Goal: Task Accomplishment & Management: Complete application form

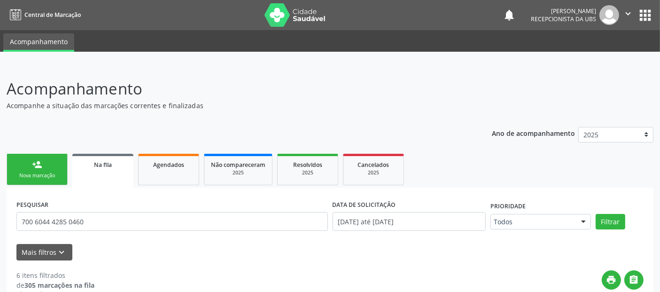
click at [27, 168] on link "person_add Nova marcação" at bounding box center [37, 169] width 61 height 31
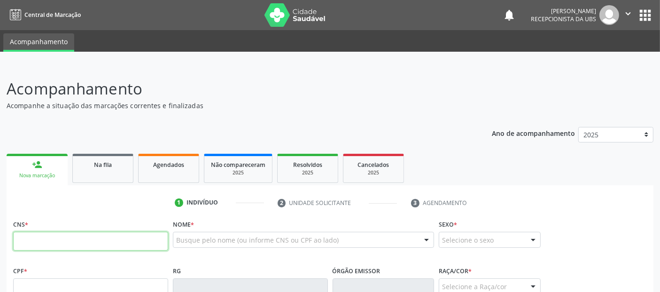
click at [128, 237] on input "text" at bounding box center [90, 241] width 155 height 19
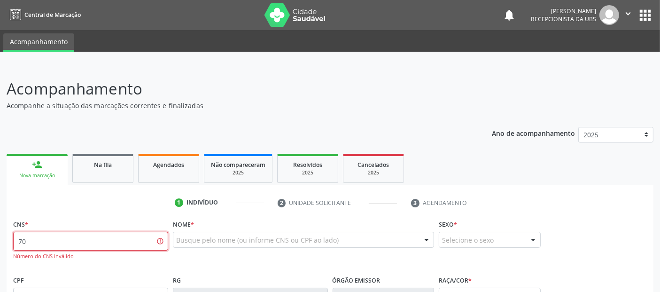
type input "7"
paste input "708 4007 0294 6369"
type input "708 4007 0294 6369"
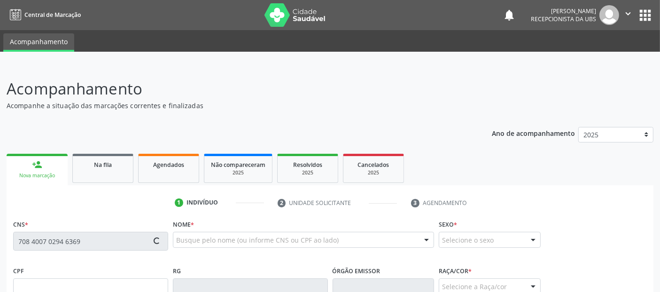
type input "138.081.824-90"
type input "[DATE]"
type input "[PERSON_NAME]"
type input "[PHONE_NUMBER]"
type input "S/N"
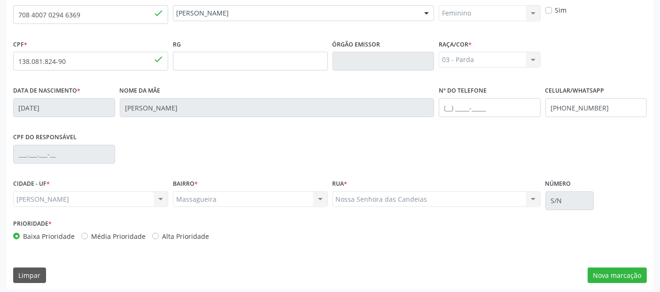
scroll to position [230, 0]
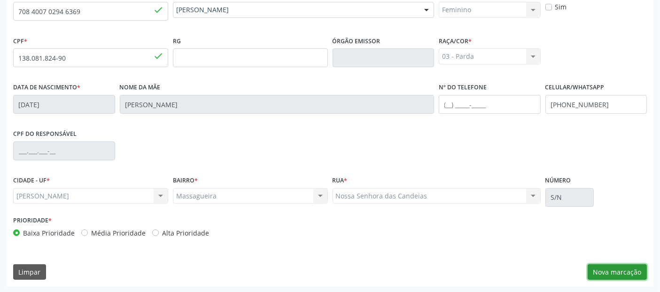
click at [607, 272] on button "Nova marcação" at bounding box center [617, 272] width 59 height 16
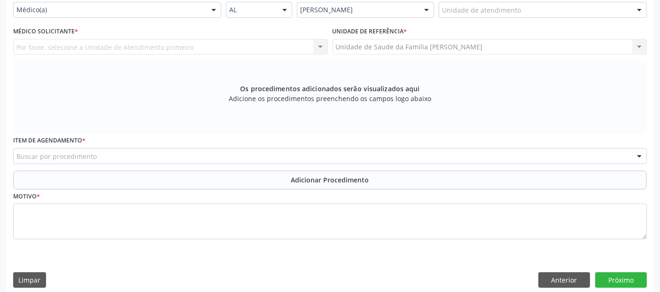
scroll to position [158, 0]
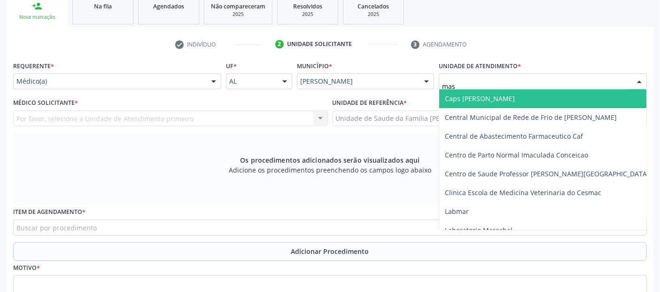
type input "mass"
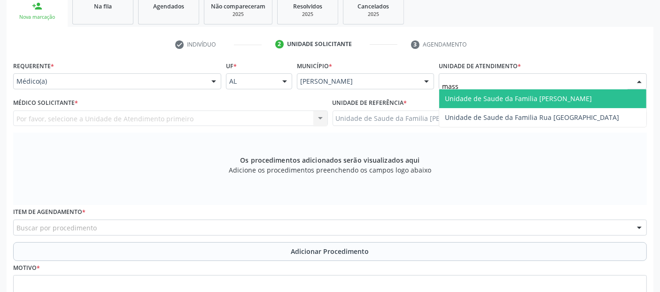
click at [499, 99] on span "Unidade de Saude da Familia [PERSON_NAME]" at bounding box center [518, 98] width 147 height 9
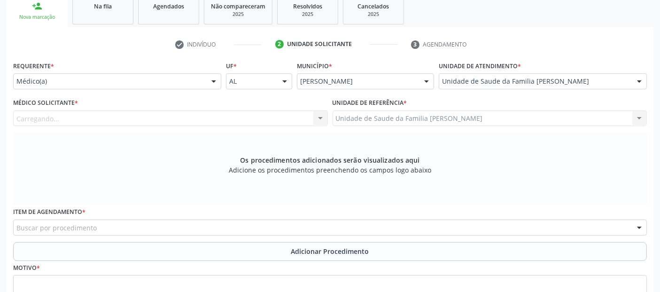
click at [106, 114] on div "Carregando..." at bounding box center [170, 118] width 315 height 16
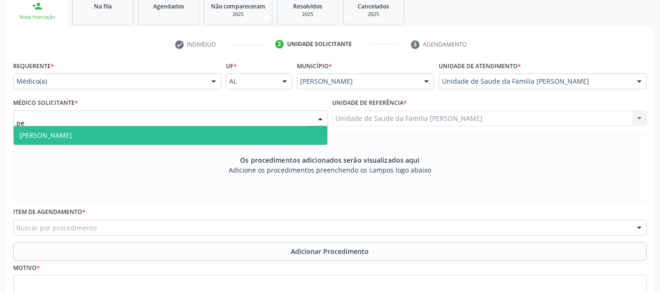
type input "ped"
click at [101, 128] on span "[PERSON_NAME]" at bounding box center [171, 135] width 314 height 19
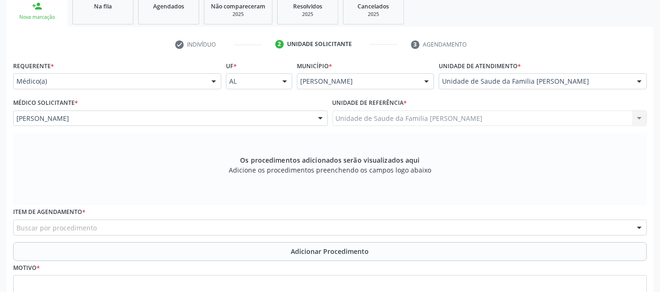
scroll to position [237, 0]
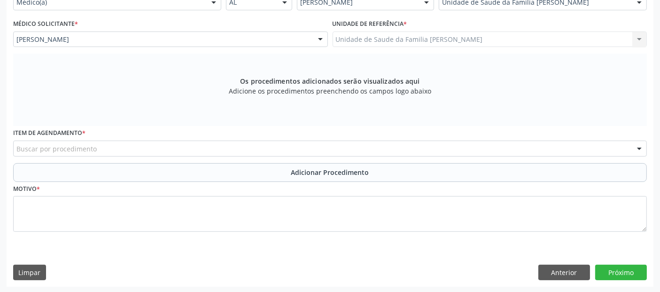
click at [169, 144] on div "Buscar por procedimento" at bounding box center [330, 148] width 634 height 16
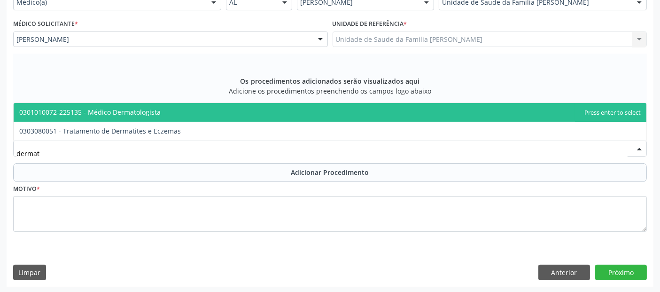
type input "dermato"
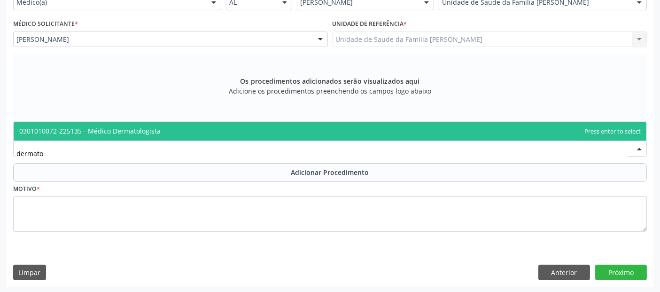
click at [160, 125] on span "0301010072-225135 - Médico Dermatologista" at bounding box center [330, 131] width 633 height 19
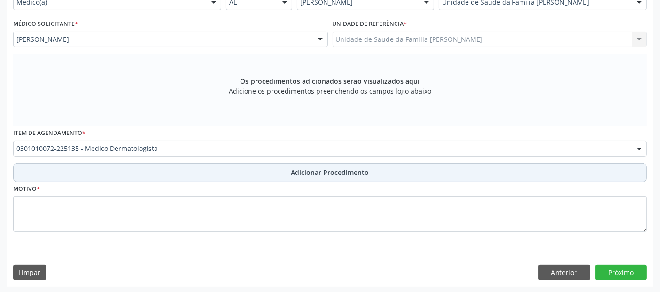
click at [181, 176] on button "Adicionar Procedimento" at bounding box center [330, 172] width 634 height 19
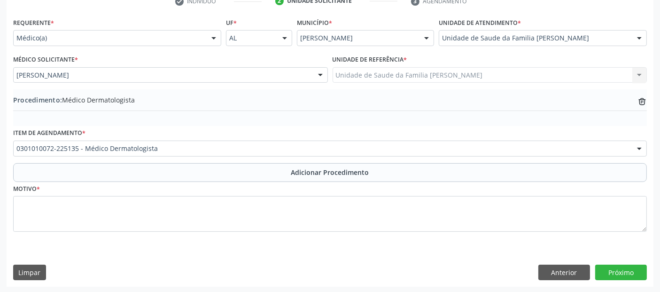
click at [166, 237] on div "Motivo *" at bounding box center [330, 213] width 638 height 63
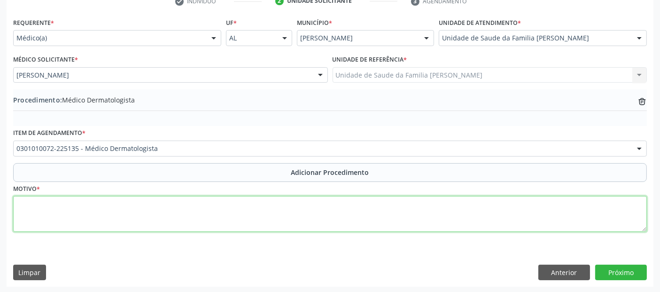
drag, startPoint x: 190, startPoint y: 223, endPoint x: 194, endPoint y: 227, distance: 6.0
click at [194, 227] on textarea at bounding box center [330, 214] width 634 height 36
type textarea "v"
type textarea "VERRUGAS VULGARIS EM PÉS, NÃO RESPONSIVAS À MEDICAÇÃO."
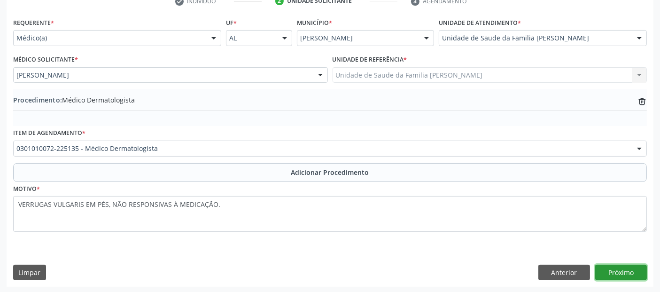
click at [634, 273] on button "Próximo" at bounding box center [621, 272] width 52 height 16
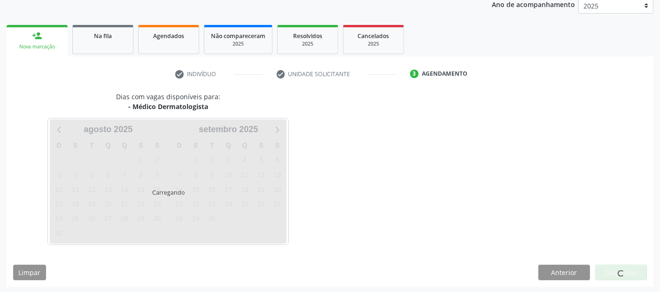
scroll to position [156, 0]
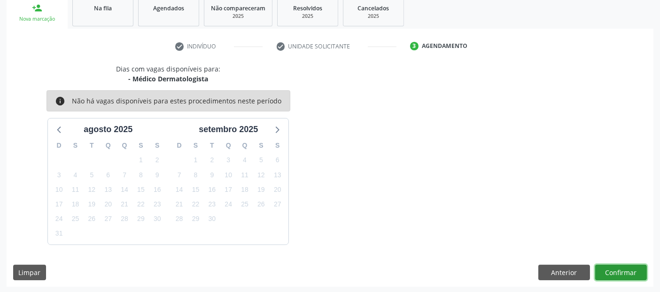
click at [634, 273] on button "Confirmar" at bounding box center [621, 272] width 52 height 16
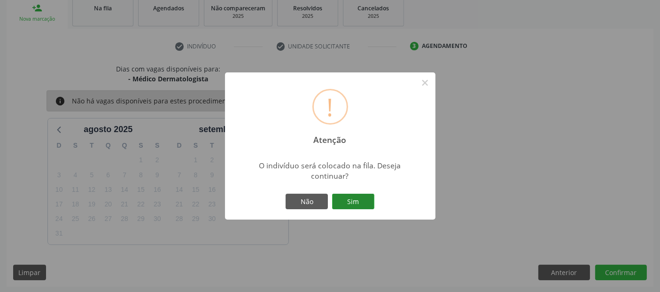
click at [363, 203] on button "Sim" at bounding box center [353, 202] width 42 height 16
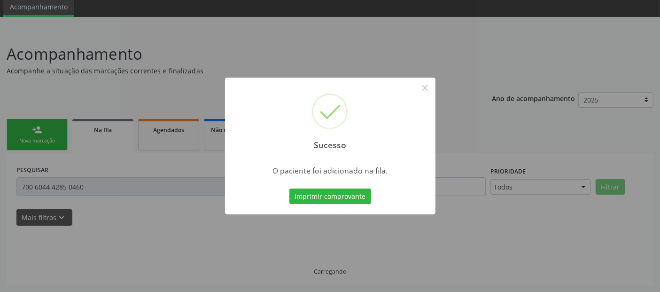
scroll to position [33, 0]
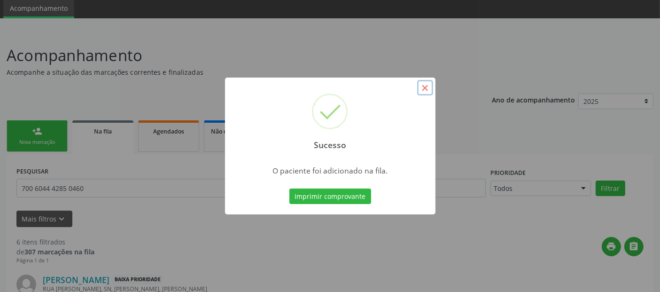
click at [421, 92] on button "×" at bounding box center [425, 88] width 16 height 16
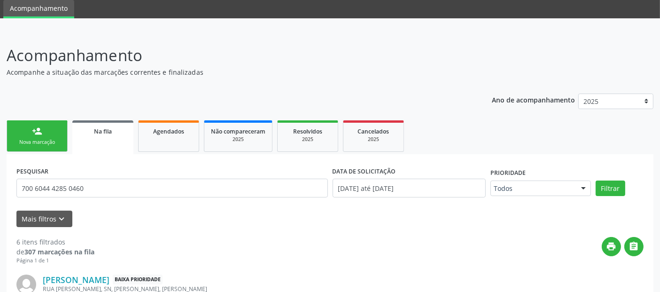
click at [49, 131] on link "person_add Nova marcação" at bounding box center [37, 135] width 61 height 31
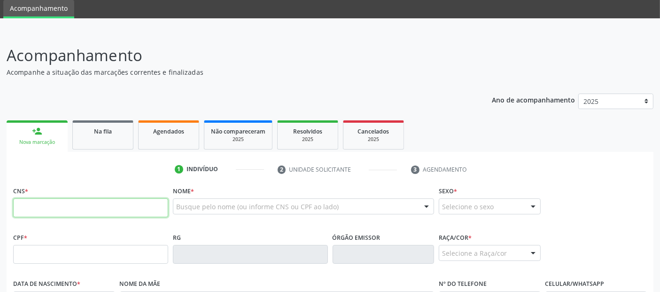
click at [150, 202] on input "text" at bounding box center [90, 207] width 155 height 19
type input "702 6057 7754 8844"
type input "749.166.024-04"
type input "2[DATE]"
type input "[PERSON_NAME]"
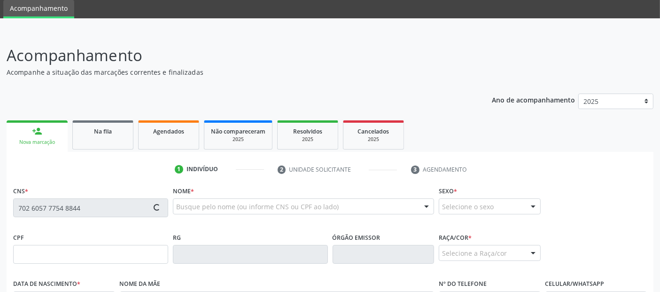
type input "[PHONE_NUMBER]"
type input "215"
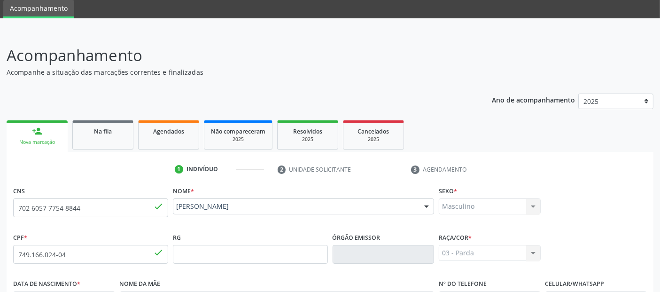
scroll to position [230, 0]
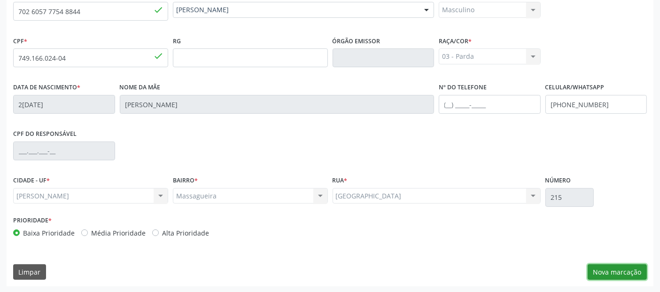
click at [617, 273] on button "Nova marcação" at bounding box center [617, 272] width 59 height 16
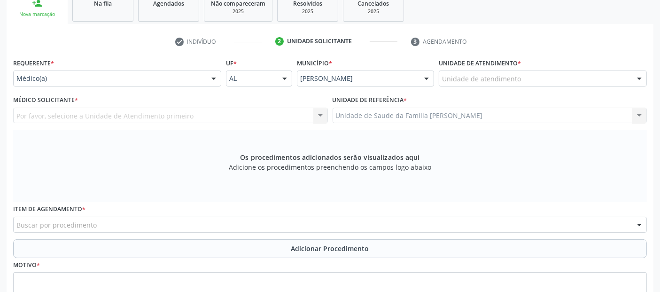
scroll to position [158, 0]
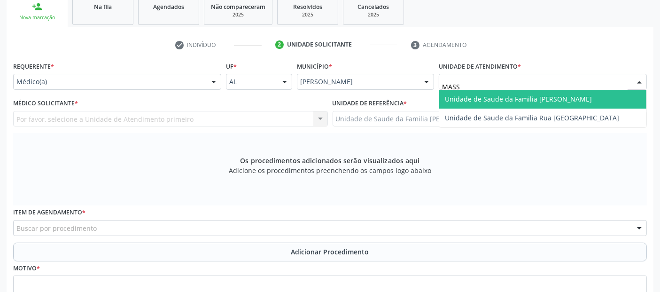
type input "MASSA"
click at [486, 97] on span "Unidade de Saude da Familia [PERSON_NAME]" at bounding box center [518, 98] width 147 height 9
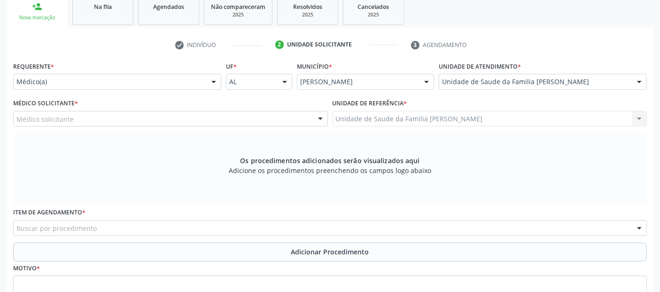
click at [160, 122] on div "Médico solicitante" at bounding box center [170, 119] width 315 height 16
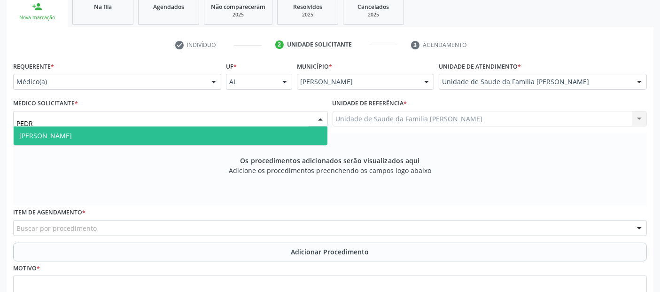
type input "[PERSON_NAME]"
click at [160, 132] on span "[PERSON_NAME]" at bounding box center [171, 135] width 314 height 19
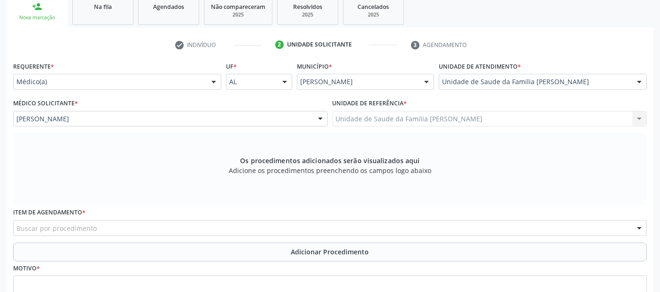
click at [300, 227] on div "Buscar por procedimento" at bounding box center [330, 228] width 634 height 16
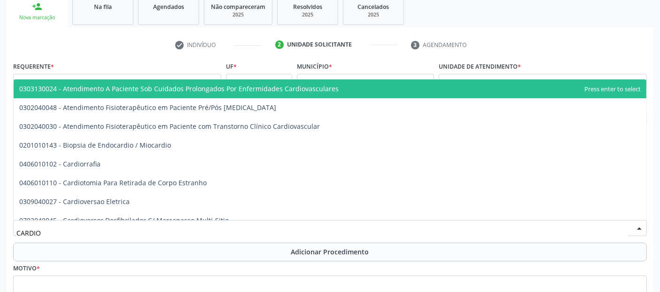
type input "CARDIOL"
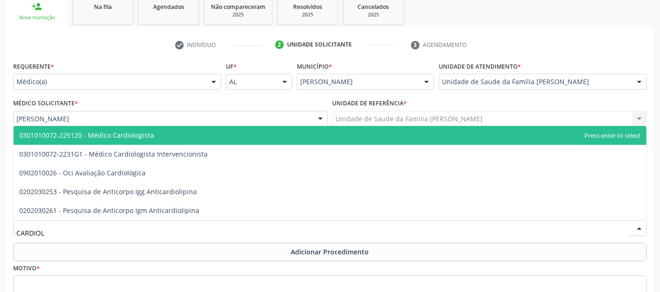
click at [137, 139] on span "0301010072-225120 - Médico Cardiologista" at bounding box center [330, 135] width 633 height 19
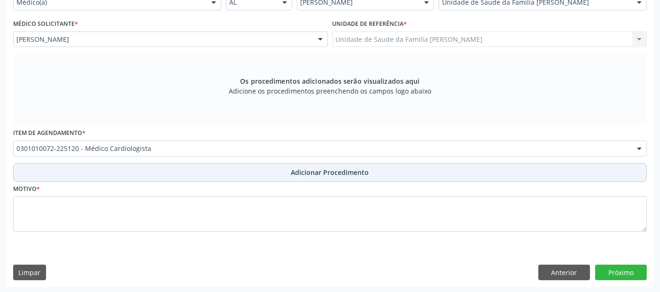
click at [242, 163] on button "Adicionar Procedimento" at bounding box center [330, 172] width 634 height 19
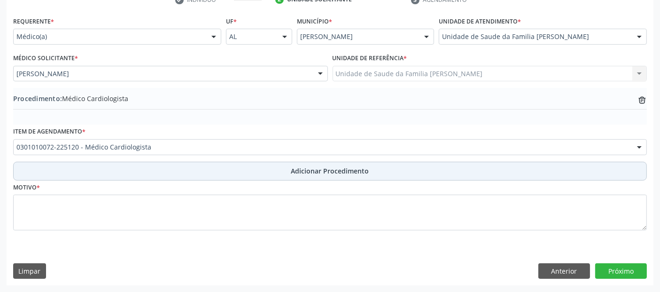
scroll to position [202, 0]
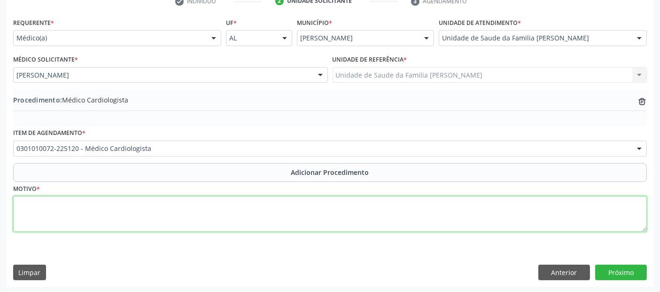
click at [218, 206] on textarea at bounding box center [330, 214] width 634 height 36
type textarea "SINAIS DE SOBRECARGA EM VENTRÍCULO ESQUERDO."
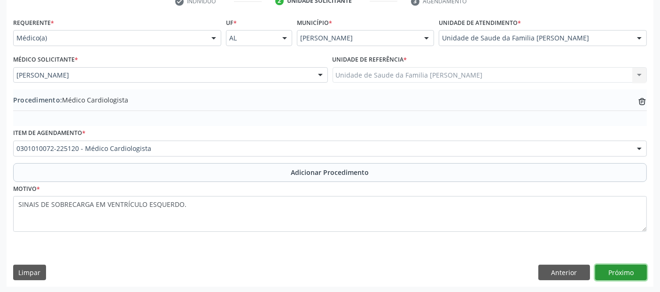
click at [627, 276] on button "Próximo" at bounding box center [621, 272] width 52 height 16
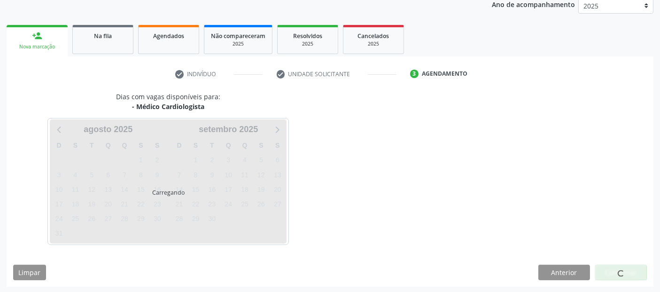
scroll to position [156, 0]
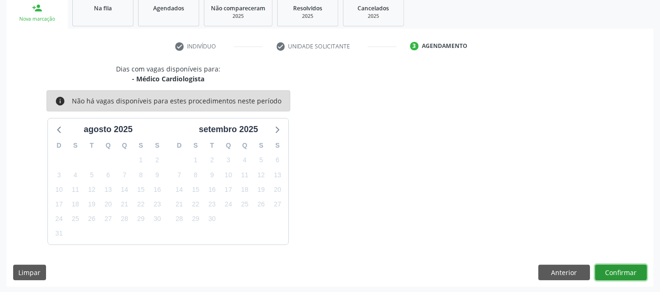
click at [627, 276] on button "Confirmar" at bounding box center [621, 272] width 52 height 16
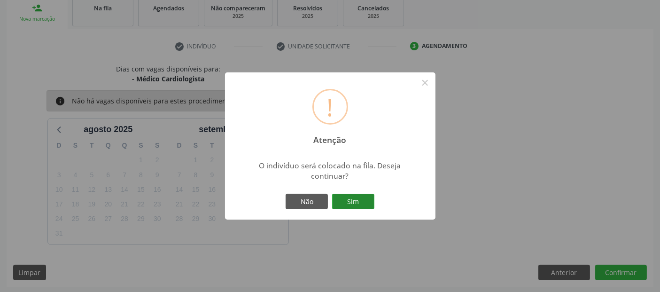
click at [369, 206] on button "Sim" at bounding box center [353, 202] width 42 height 16
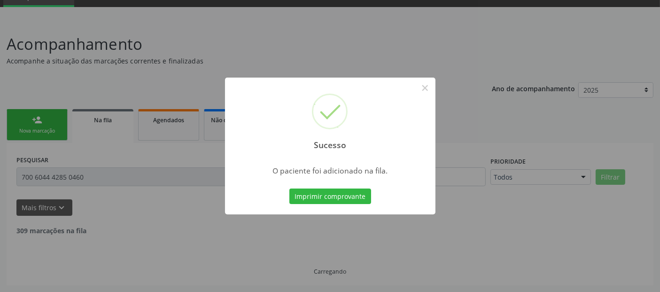
scroll to position [33, 0]
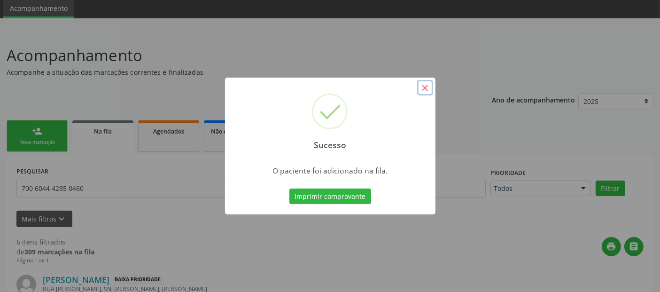
click at [426, 86] on button "×" at bounding box center [425, 88] width 16 height 16
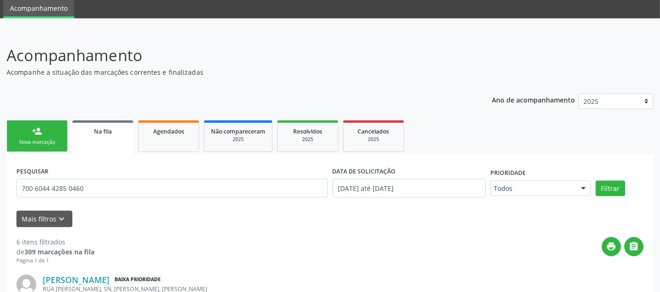
click at [19, 127] on link "person_add Nova marcação" at bounding box center [37, 135] width 61 height 31
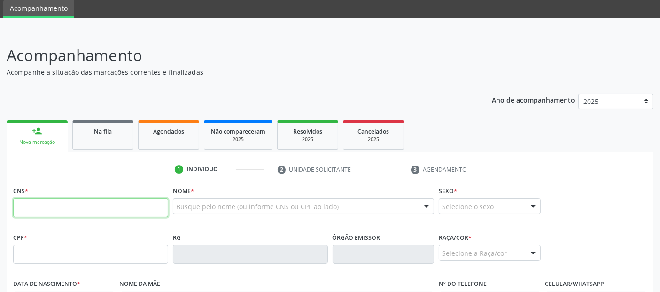
click at [78, 202] on input "text" at bounding box center [90, 207] width 155 height 19
type input "702 6057 7754 8844"
type input "749.166.024-04"
type input "2[DATE]"
type input "[PERSON_NAME]"
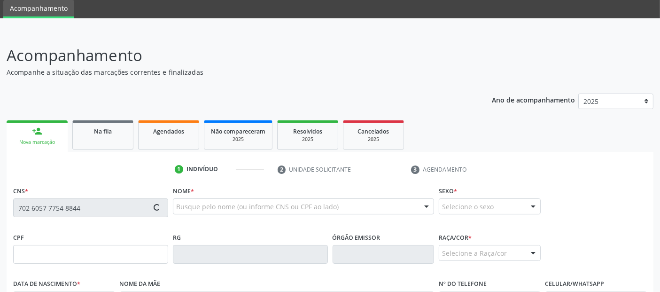
type input "[PHONE_NUMBER]"
type input "215"
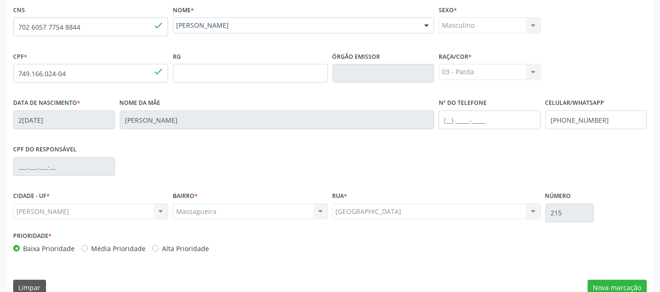
scroll to position [230, 0]
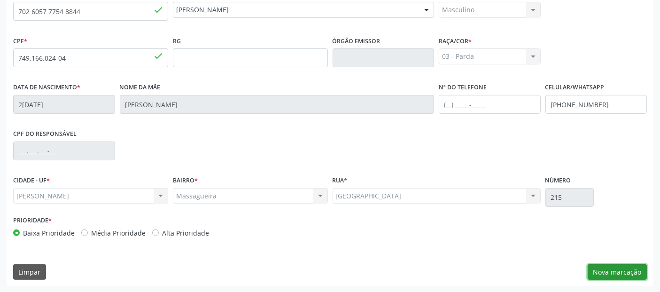
click at [609, 273] on button "Nova marcação" at bounding box center [617, 272] width 59 height 16
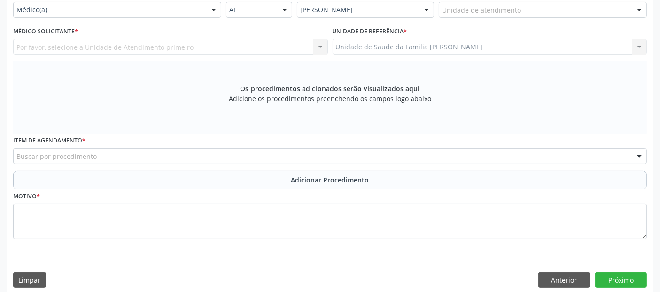
scroll to position [84, 0]
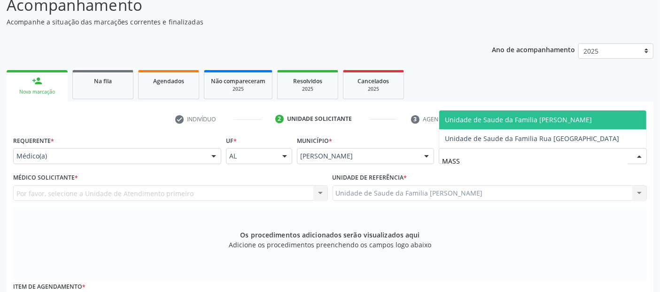
type input "MASSA"
click at [521, 124] on span "Unidade de Saude da Familia [PERSON_NAME]" at bounding box center [542, 119] width 207 height 19
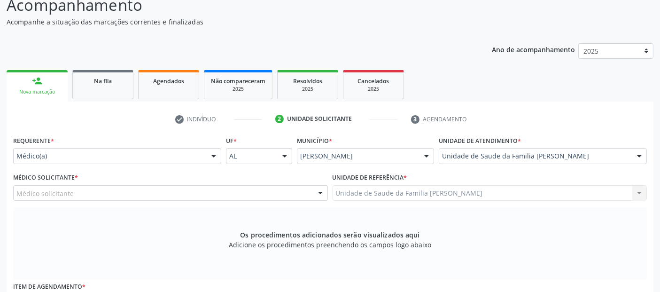
click at [160, 188] on div "Médico solicitante" at bounding box center [170, 193] width 315 height 16
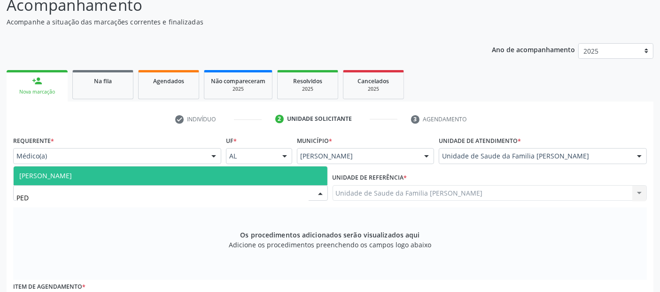
type input "PEDR"
click at [175, 172] on span "[PERSON_NAME]" at bounding box center [171, 175] width 314 height 19
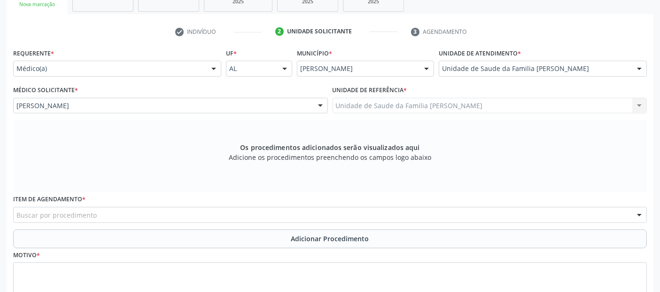
scroll to position [237, 0]
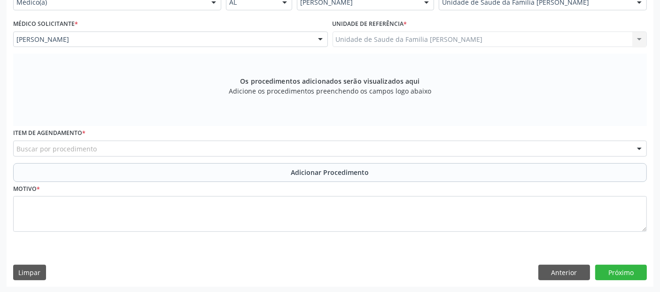
click at [270, 143] on div "Buscar por procedimento" at bounding box center [330, 148] width 634 height 16
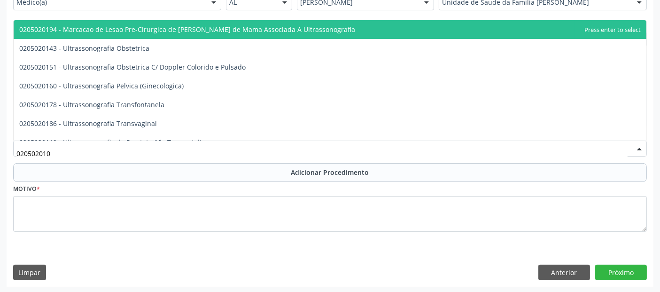
type input "0205020100"
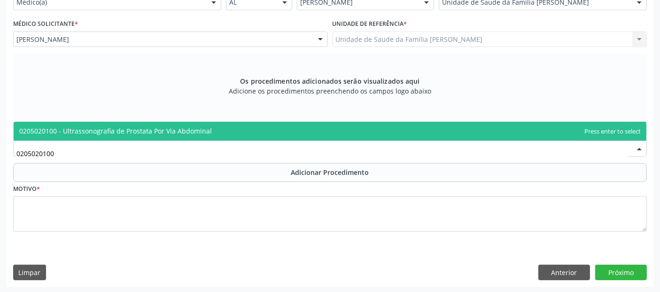
click at [267, 139] on span "0205020100 - Ultrassonografia de Prostata Por Via Abdominal" at bounding box center [330, 131] width 633 height 19
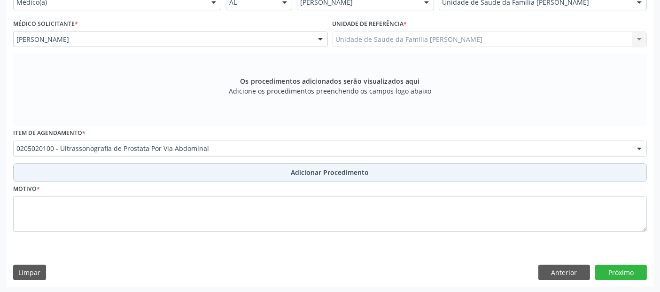
click at [251, 169] on button "Adicionar Procedimento" at bounding box center [330, 172] width 634 height 19
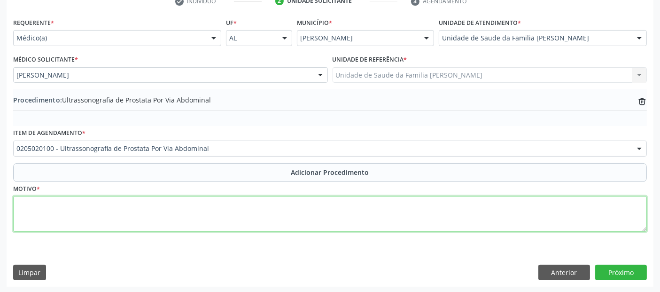
click at [240, 196] on textarea at bounding box center [330, 214] width 634 height 36
type textarea "HPB?"
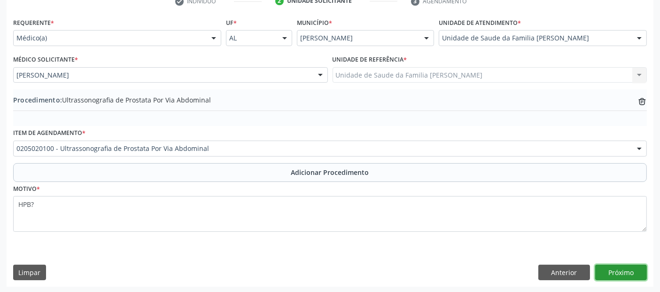
click at [626, 272] on button "Próximo" at bounding box center [621, 272] width 52 height 16
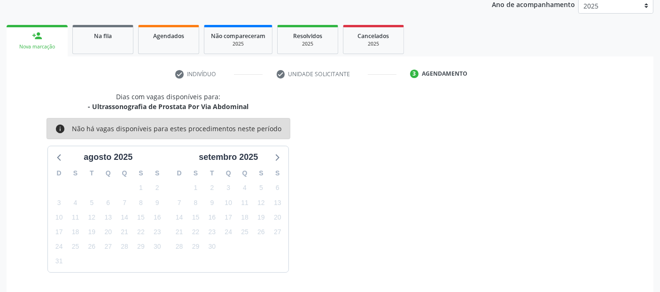
scroll to position [156, 0]
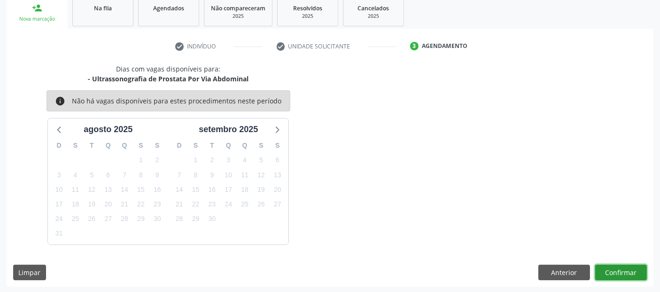
click at [626, 272] on button "Confirmar" at bounding box center [621, 272] width 52 height 16
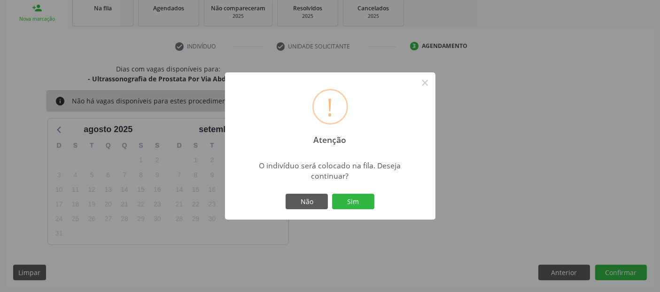
click at [332, 194] on button "Sim" at bounding box center [353, 202] width 42 height 16
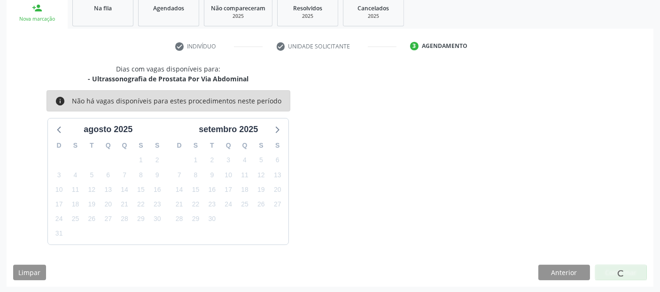
scroll to position [33, 0]
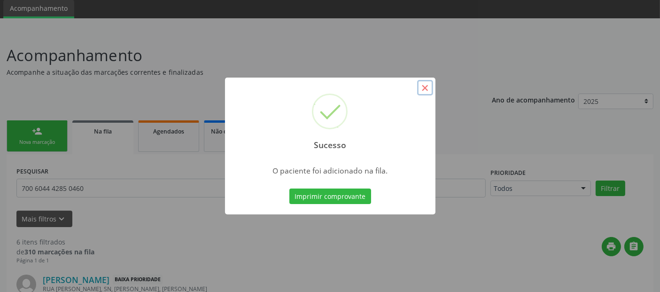
click at [432, 93] on button "×" at bounding box center [425, 88] width 16 height 16
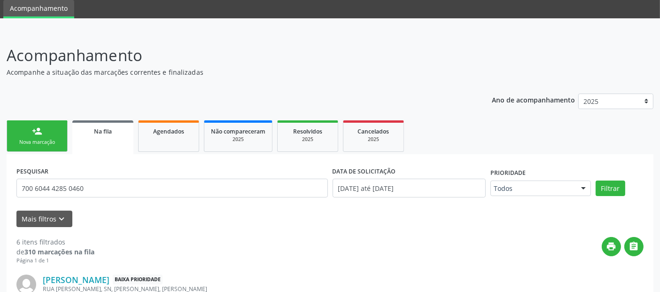
click at [48, 133] on link "person_add Nova marcação" at bounding box center [37, 135] width 61 height 31
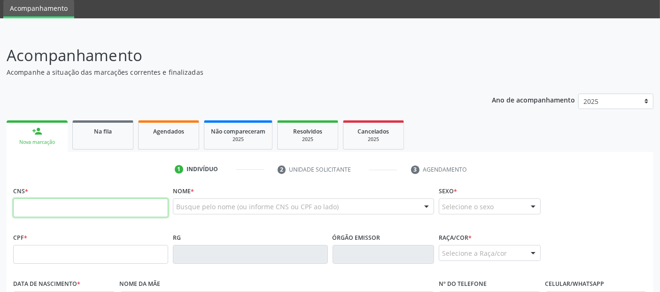
click at [135, 211] on input "text" at bounding box center [90, 207] width 155 height 19
type input "700 5065 4485 3550"
type input "2[DATE]"
type input "[PERSON_NAME]"
type input "[PHONE_NUMBER]"
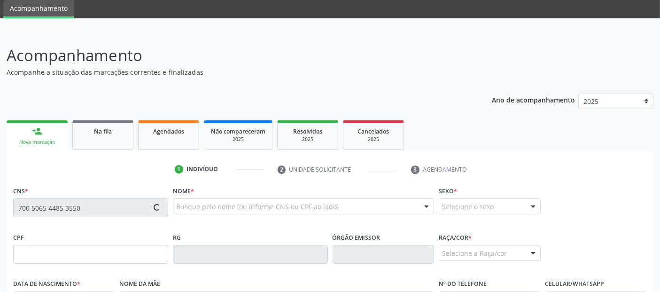
type input "29"
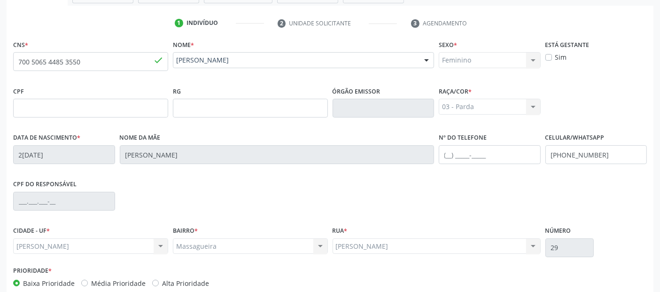
scroll to position [230, 0]
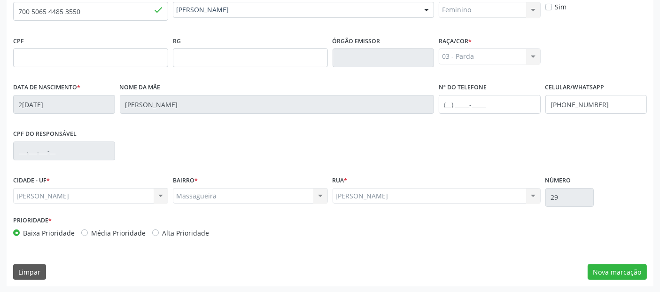
click at [608, 262] on div "CNS * 700 5065 4485 3550 done Nome * [PERSON_NAME] [PERSON_NAME] CNS: 700 5065 …" at bounding box center [330, 136] width 647 height 299
click at [607, 275] on button "Nova marcação" at bounding box center [617, 272] width 59 height 16
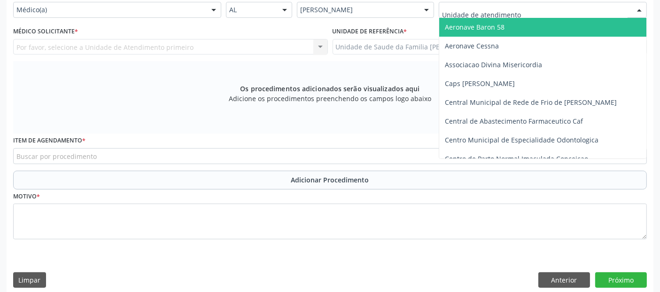
click at [566, 8] on div at bounding box center [543, 10] width 208 height 16
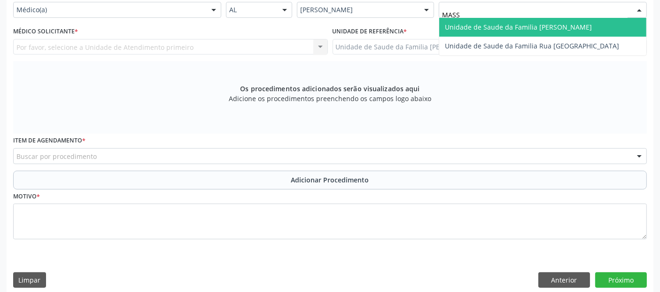
type input "MASSA"
click at [536, 21] on span "Unidade de Saude da Familia [PERSON_NAME]" at bounding box center [542, 27] width 207 height 19
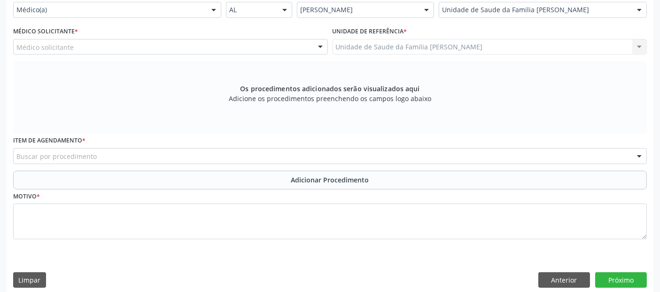
click at [128, 39] on div "Médico solicitante" at bounding box center [170, 47] width 315 height 16
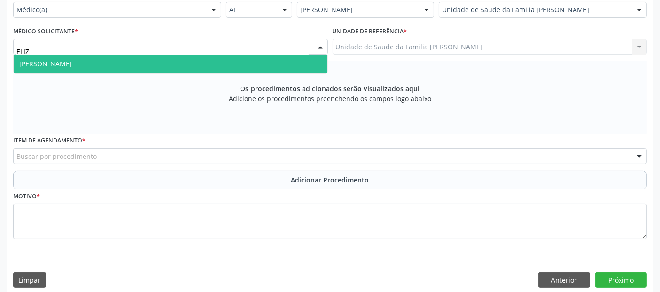
type input "[PERSON_NAME]"
click at [115, 62] on span "[PERSON_NAME]" at bounding box center [171, 63] width 314 height 19
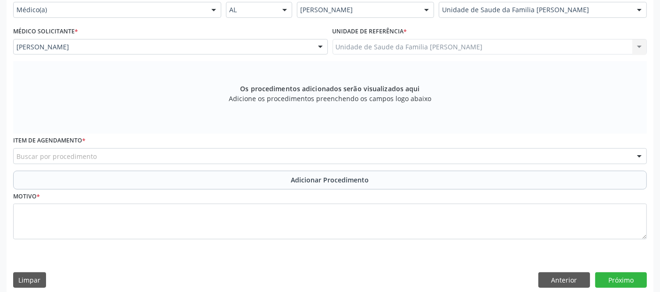
click at [102, 149] on div "Buscar por procedimento" at bounding box center [330, 156] width 634 height 16
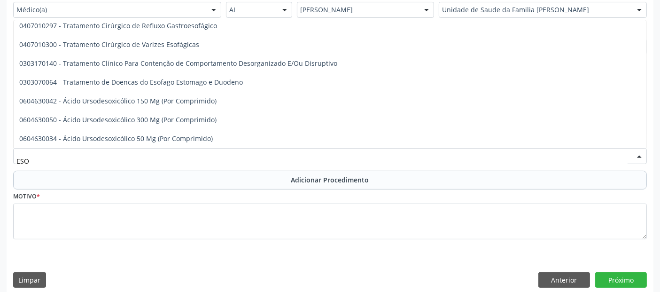
scroll to position [792, 0]
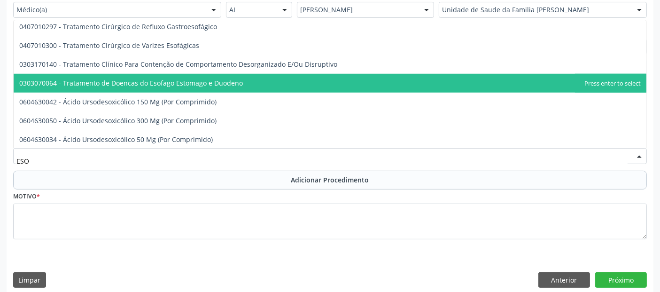
type input "ESOF"
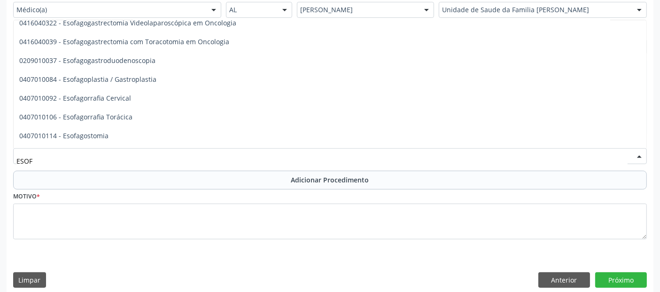
scroll to position [228, 0]
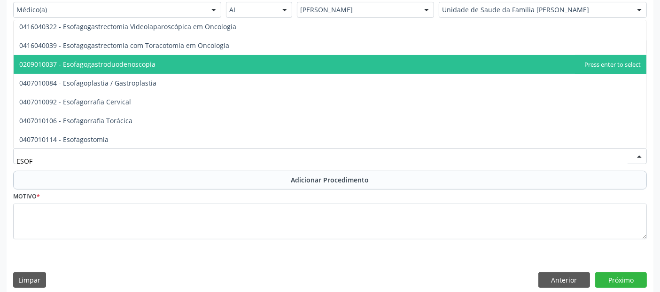
click at [118, 55] on span "0209010037 - Esofagogastroduodenoscopia" at bounding box center [330, 64] width 633 height 19
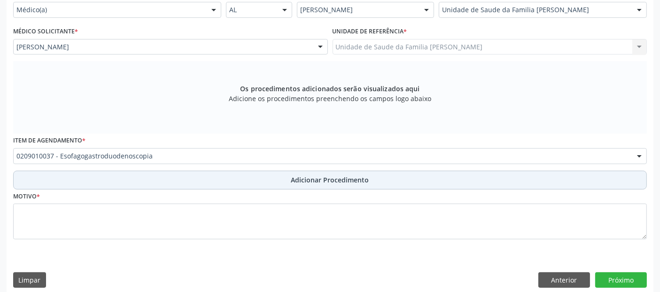
click at [148, 172] on button "Adicionar Procedimento" at bounding box center [330, 180] width 634 height 19
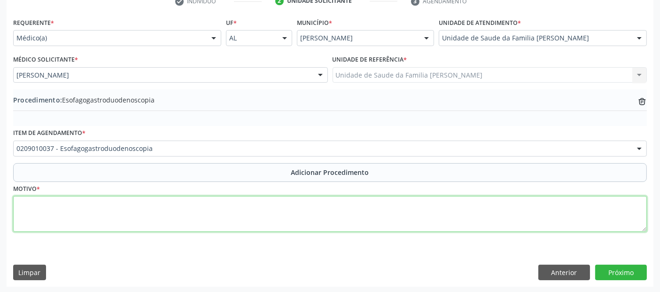
click at [140, 213] on textarea at bounding box center [330, 214] width 634 height 36
type textarea "HISTÓRIA PRÉVIA DE HPYLORI."
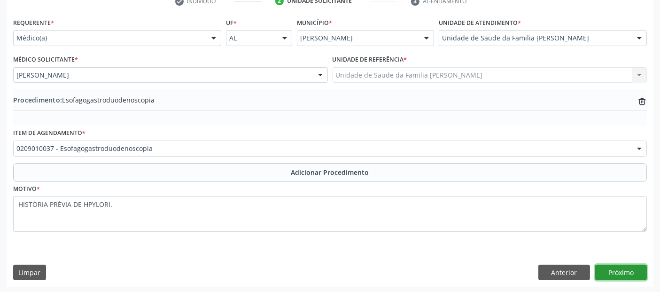
click at [613, 270] on button "Próximo" at bounding box center [621, 272] width 52 height 16
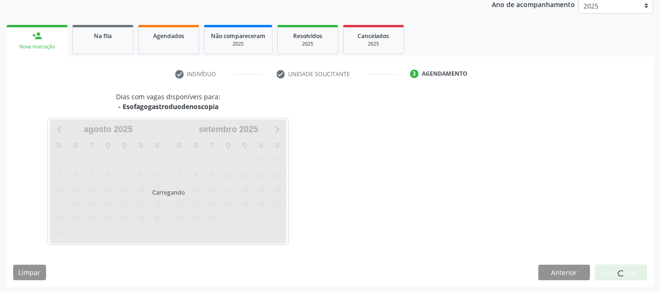
scroll to position [156, 0]
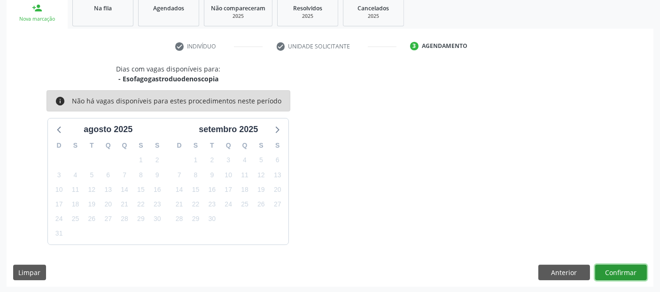
click at [613, 270] on button "Confirmar" at bounding box center [621, 272] width 52 height 16
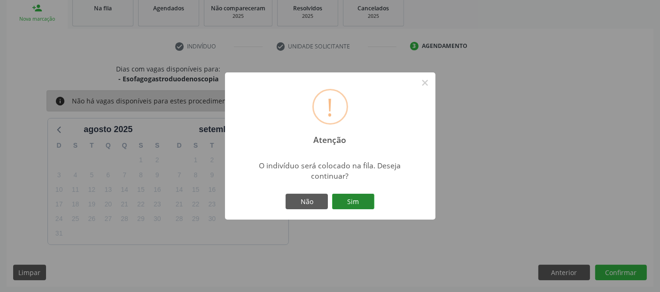
click at [368, 207] on button "Sim" at bounding box center [353, 202] width 42 height 16
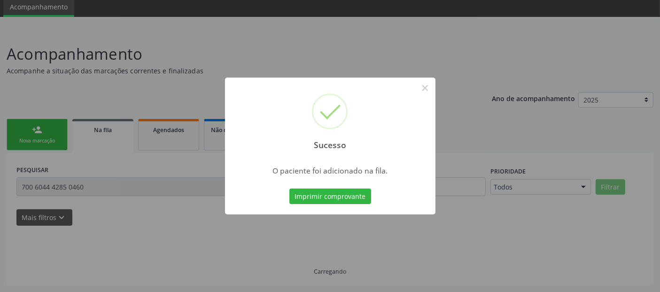
scroll to position [33, 0]
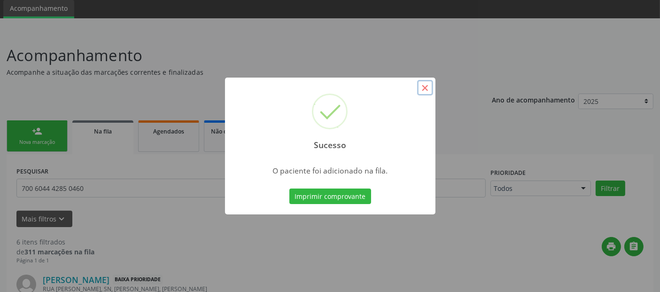
click at [427, 86] on button "×" at bounding box center [425, 88] width 16 height 16
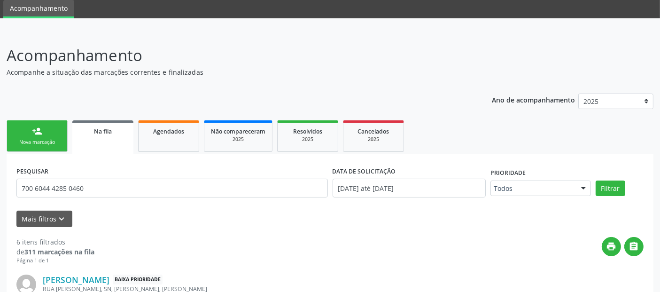
click at [18, 132] on link "person_add Nova marcação" at bounding box center [37, 135] width 61 height 31
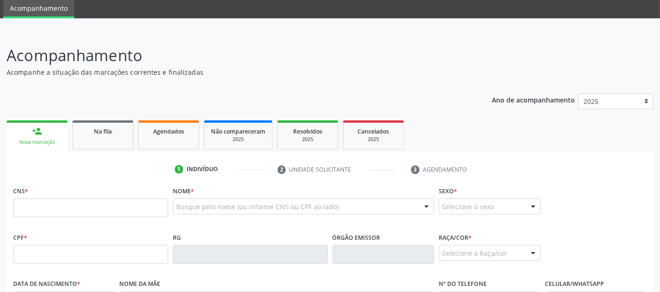
click at [118, 193] on div "CNS *" at bounding box center [90, 200] width 155 height 33
click at [103, 210] on input "text" at bounding box center [90, 207] width 155 height 19
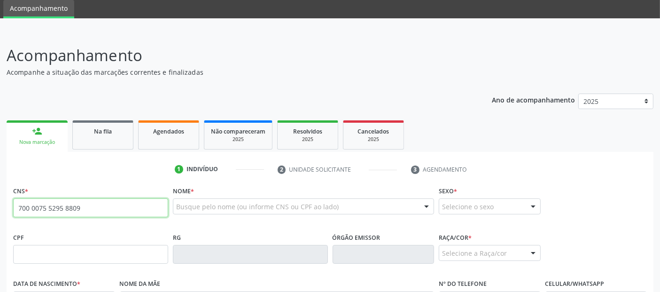
type input "700 0075 5295 8809"
type input "055.071.864-80"
type input "[DATE]"
type input "[DEMOGRAPHIC_DATA][PERSON_NAME]"
type input "[PHONE_NUMBER]"
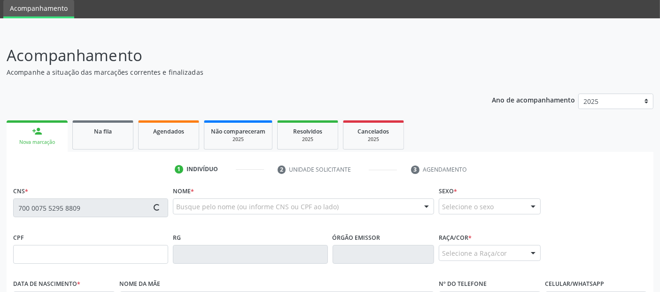
type input "S/N"
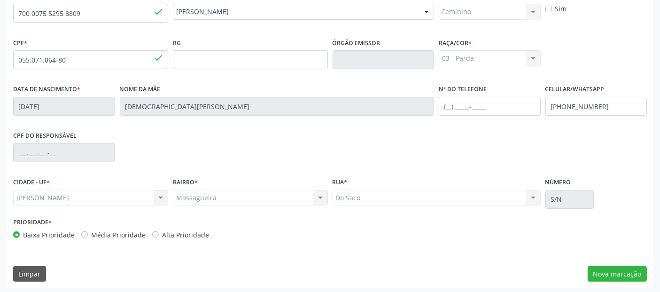
scroll to position [230, 0]
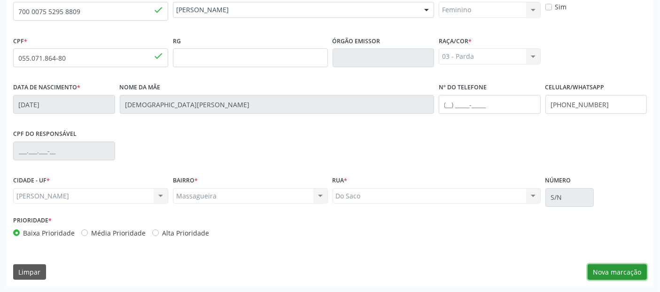
click at [612, 271] on button "Nova marcação" at bounding box center [617, 272] width 59 height 16
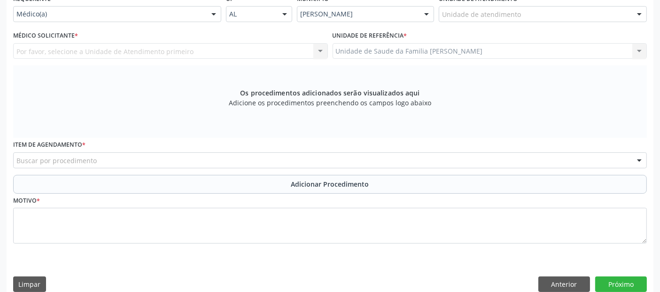
scroll to position [107, 0]
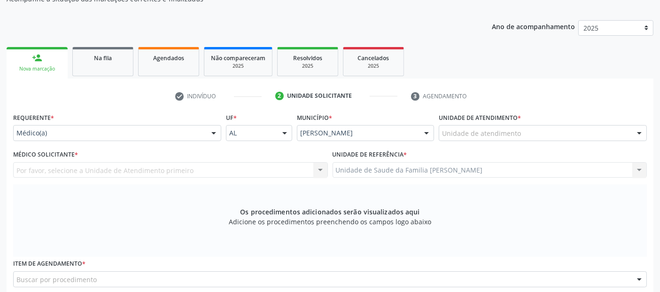
click at [515, 138] on div "Unidade de atendimento" at bounding box center [543, 133] width 208 height 16
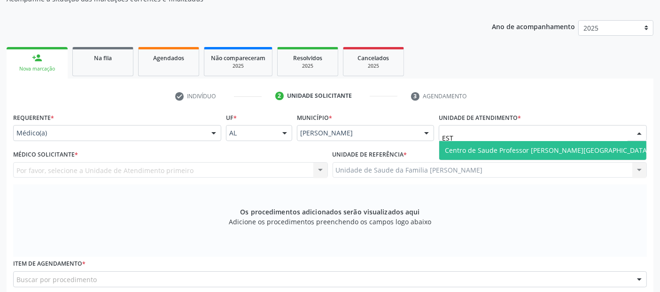
type input "ESTA"
click at [500, 149] on span "Centro de Saude Professor [PERSON_NAME][GEOGRAPHIC_DATA]" at bounding box center [547, 150] width 204 height 9
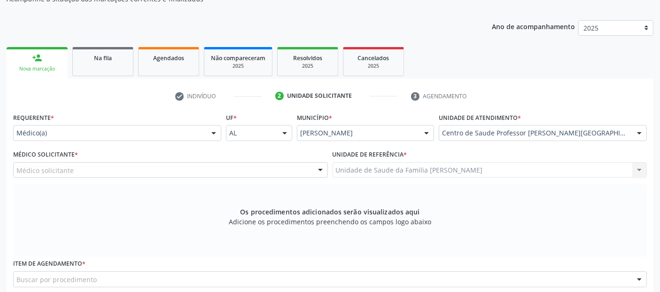
click at [131, 162] on div "Médico solicitante" at bounding box center [170, 170] width 315 height 16
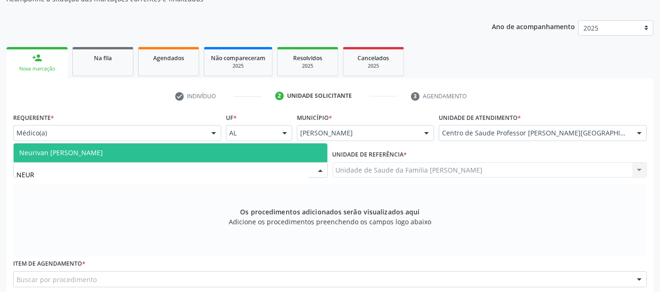
type input "NEURI"
click at [128, 147] on span "Neurivan [PERSON_NAME]" at bounding box center [171, 152] width 314 height 19
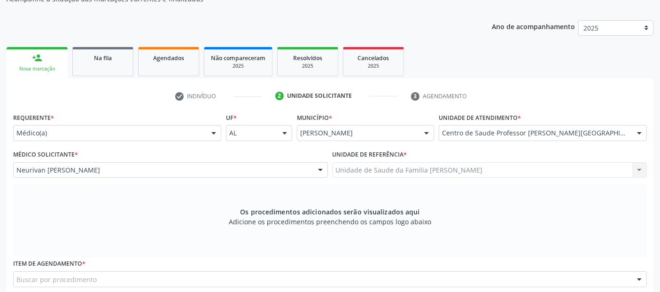
scroll to position [237, 0]
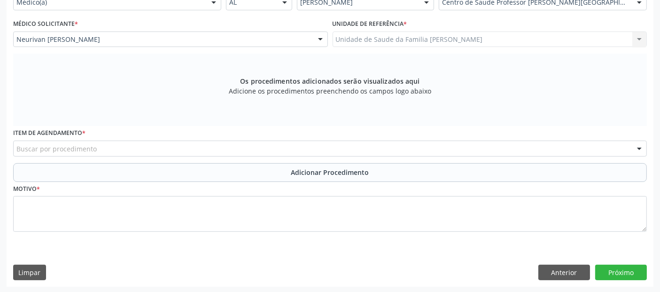
click at [232, 147] on div "Buscar por procedimento" at bounding box center [330, 148] width 634 height 16
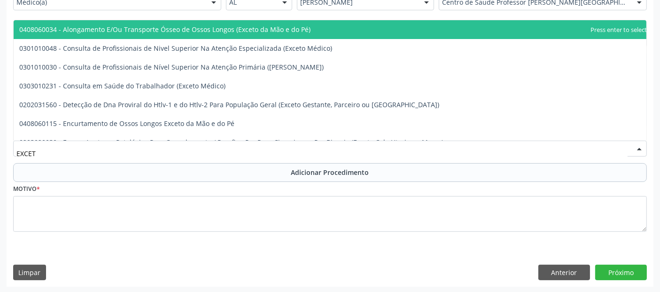
type input "EXCETO"
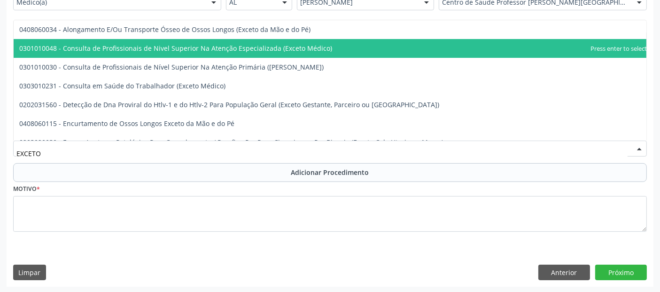
click at [228, 51] on span "0301010048 - Consulta de Profissionais de Nivel Superior Na Atenção Especializa…" at bounding box center [175, 48] width 313 height 9
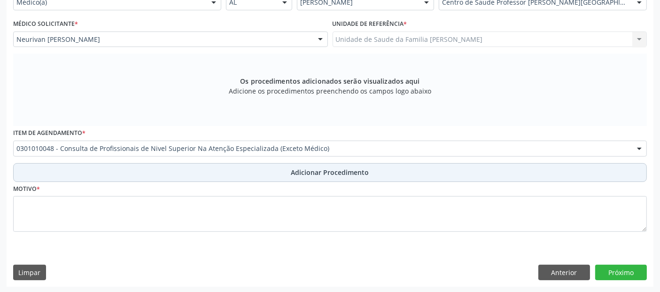
click at [185, 175] on button "Adicionar Procedimento" at bounding box center [330, 172] width 634 height 19
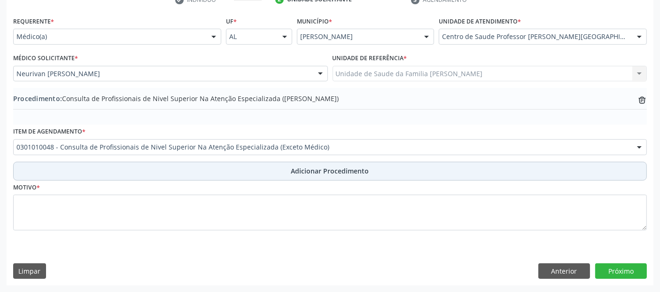
scroll to position [202, 0]
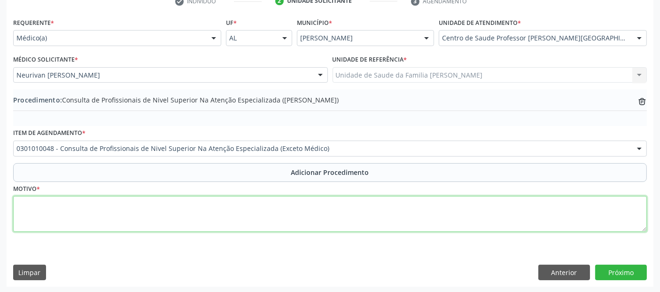
click at [160, 214] on textarea at bounding box center [330, 214] width 634 height 36
type textarea "FISIOTERAPIA."
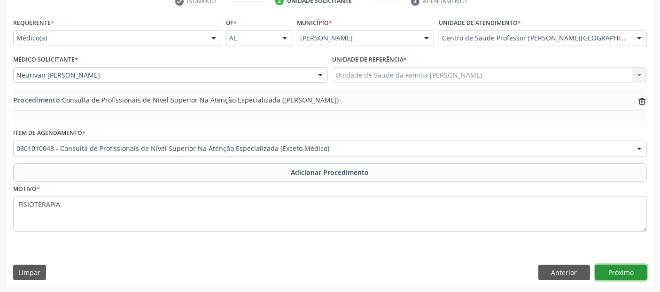
click at [632, 270] on button "Próximo" at bounding box center [621, 272] width 52 height 16
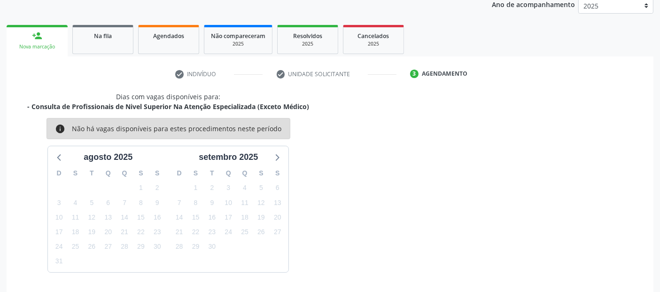
scroll to position [156, 0]
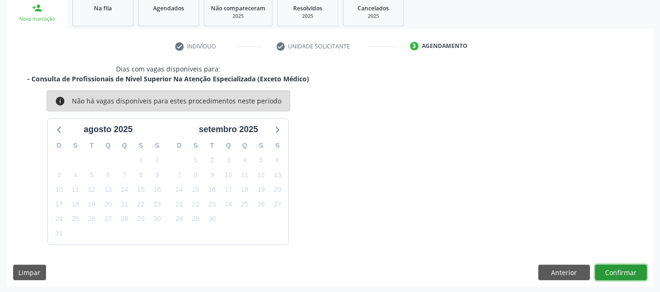
click at [632, 270] on button "Confirmar" at bounding box center [621, 272] width 52 height 16
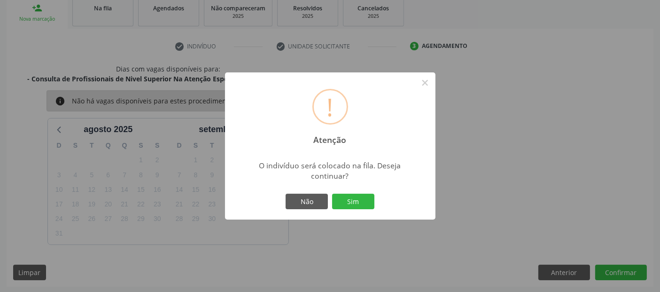
click at [344, 193] on div "Não Sim" at bounding box center [330, 202] width 93 height 20
click at [357, 196] on button "Sim" at bounding box center [353, 202] width 42 height 16
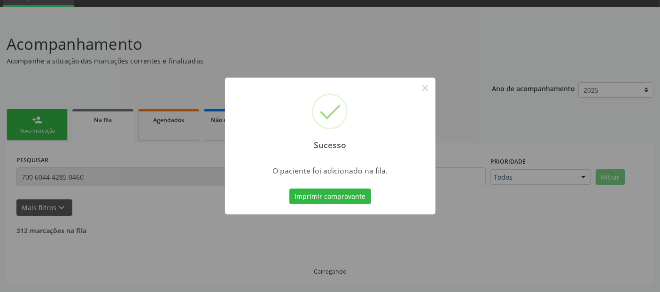
scroll to position [33, 0]
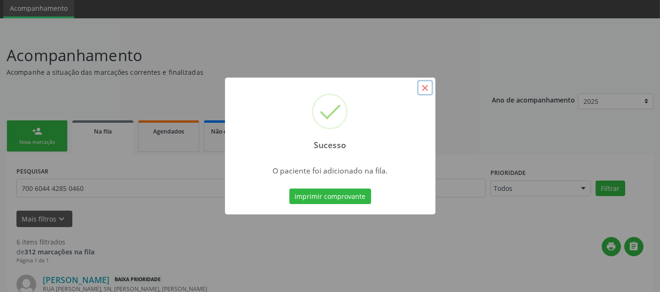
click at [421, 84] on button "×" at bounding box center [425, 88] width 16 height 16
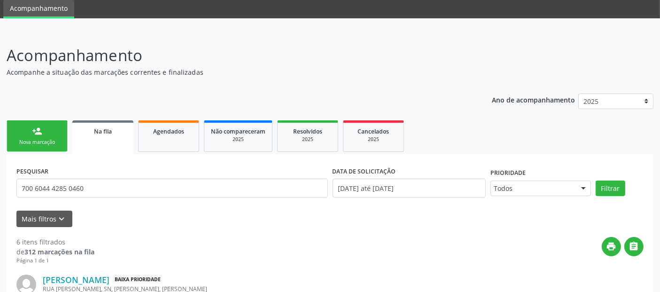
click at [50, 135] on link "person_add Nova marcação" at bounding box center [37, 135] width 61 height 31
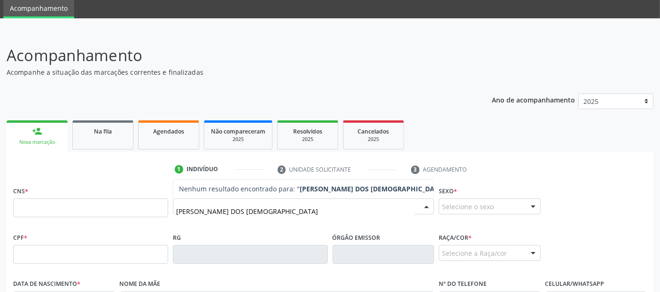
type input "[PERSON_NAME]"
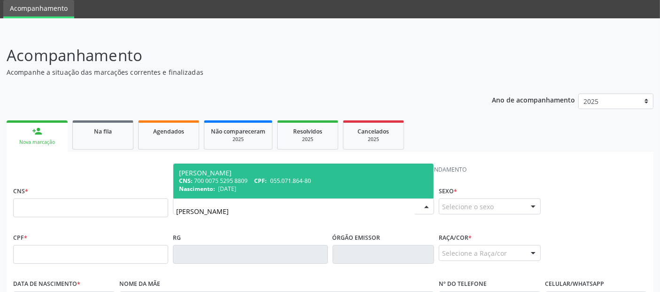
click at [253, 185] on div "Nascimento: 0[DATE]" at bounding box center [303, 189] width 249 height 8
type input "700 0075 5295 8809"
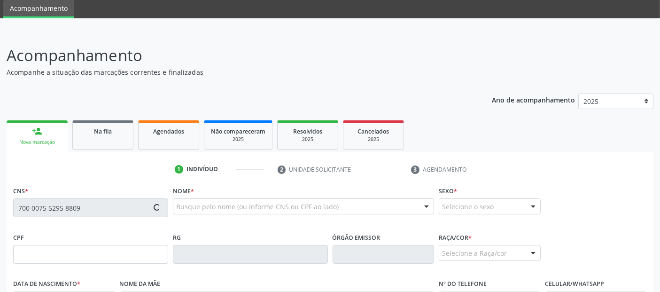
type input "055.071.864-80"
type input "[DATE]"
type input "[DEMOGRAPHIC_DATA][PERSON_NAME]"
type input "[PHONE_NUMBER]"
type input "S/N"
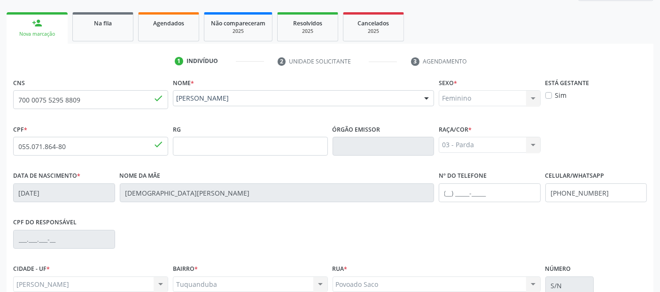
scroll to position [230, 0]
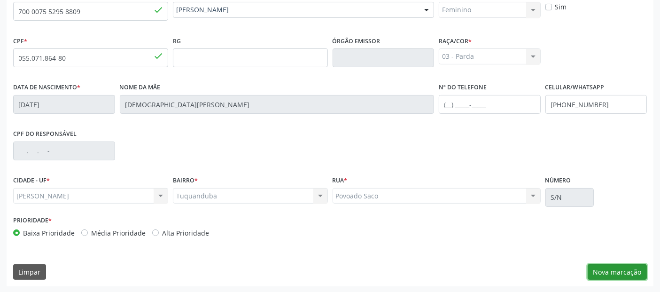
click at [605, 265] on button "Nova marcação" at bounding box center [617, 272] width 59 height 16
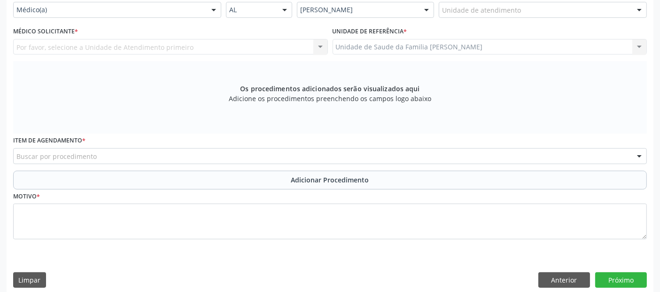
scroll to position [158, 0]
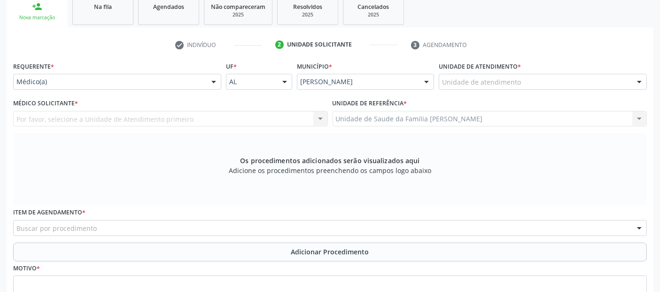
click at [542, 84] on div "Unidade de atendimento" at bounding box center [543, 82] width 208 height 16
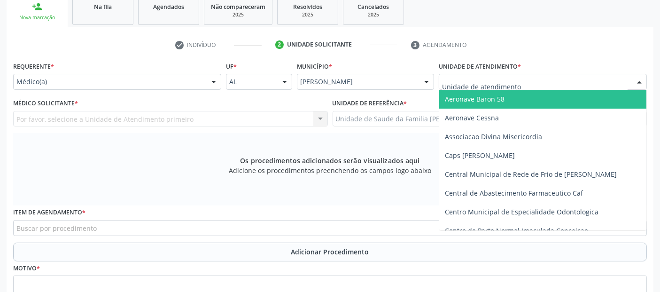
click at [544, 78] on input "text" at bounding box center [535, 86] width 186 height 19
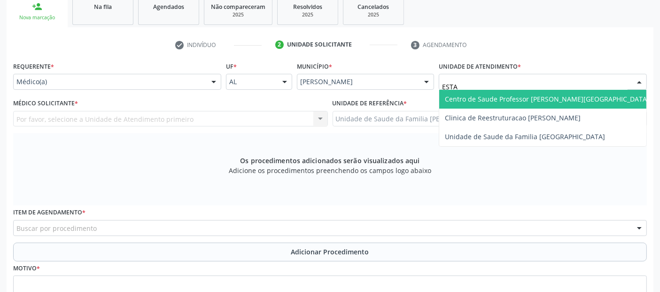
type input "ESTAC"
click at [526, 95] on span "Centro de Saude Professor [PERSON_NAME][GEOGRAPHIC_DATA]" at bounding box center [547, 98] width 204 height 9
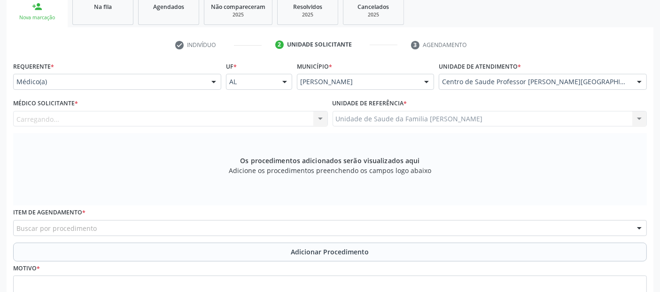
click at [116, 120] on div "Carregando... Nenhum resultado encontrado para: " " Não há nenhuma opção para s…" at bounding box center [170, 119] width 315 height 16
click at [76, 120] on div "Médico solicitante" at bounding box center [170, 119] width 315 height 16
click at [16, 120] on input "text" at bounding box center [16, 123] width 0 height 19
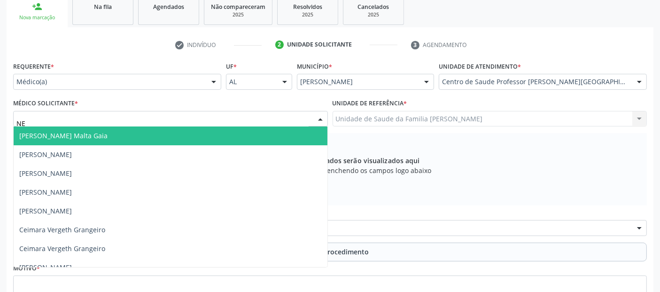
type input "NEU"
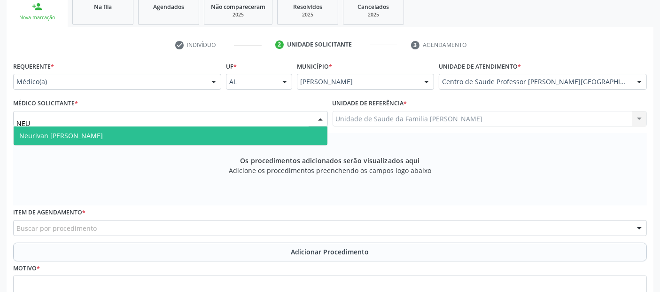
click at [71, 131] on span "Neurivan [PERSON_NAME]" at bounding box center [61, 135] width 84 height 9
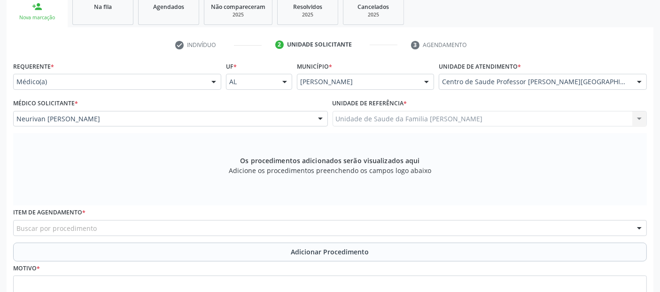
click at [113, 225] on div "Buscar por procedimento" at bounding box center [330, 228] width 634 height 16
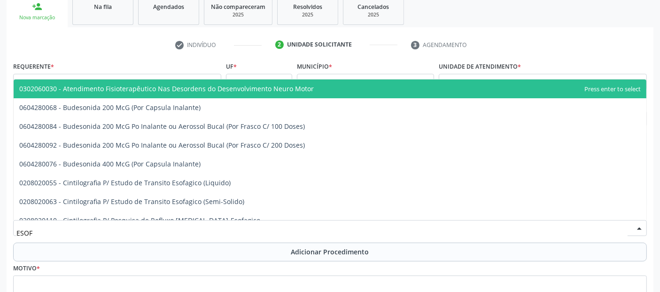
type input "ESOFA"
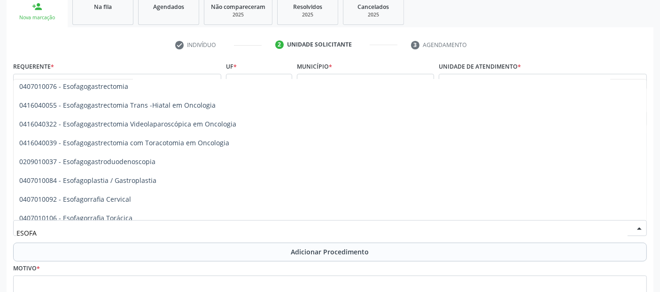
scroll to position [179, 0]
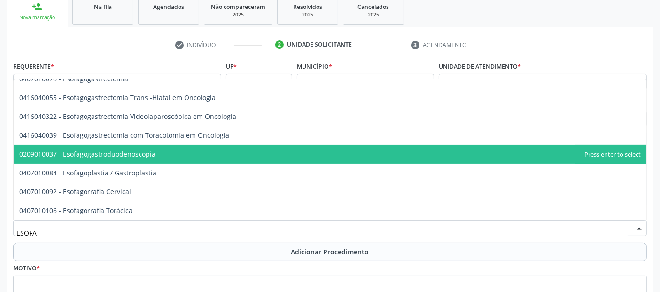
click at [212, 156] on span "0209010037 - Esofagogastroduodenoscopia" at bounding box center [330, 154] width 633 height 19
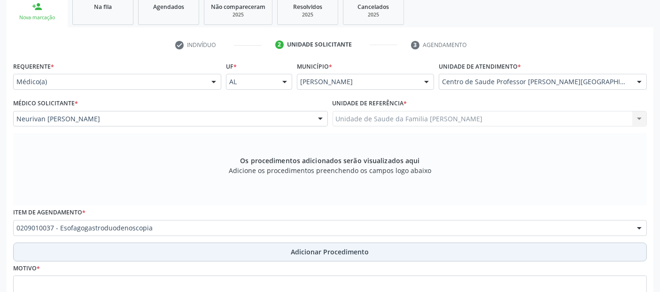
click at [225, 257] on button "Adicionar Procedimento" at bounding box center [330, 251] width 634 height 19
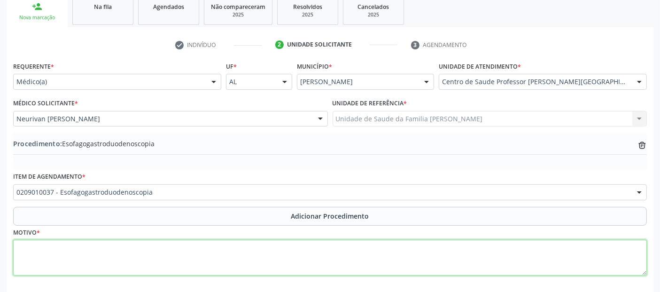
click at [233, 260] on textarea at bounding box center [330, 258] width 634 height 36
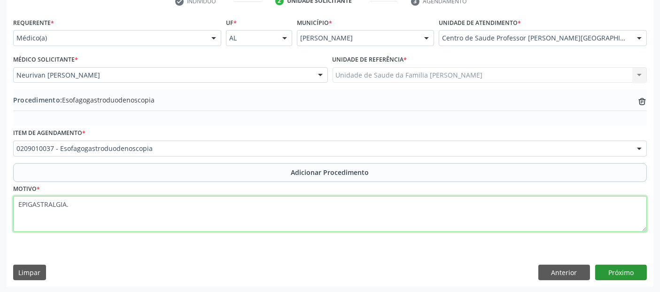
type textarea "EPIGASTRALGIA."
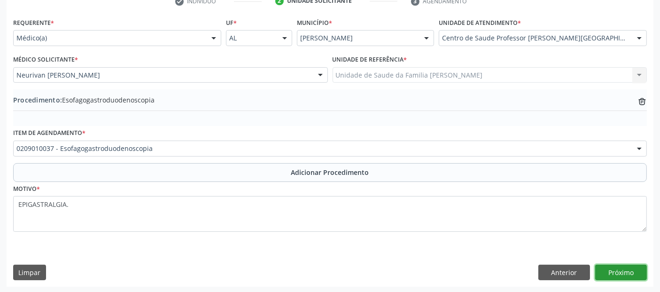
click at [618, 264] on button "Próximo" at bounding box center [621, 272] width 52 height 16
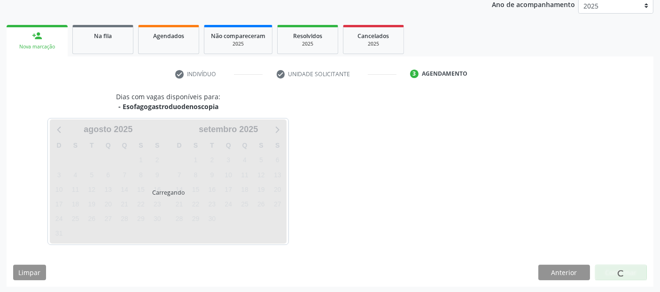
scroll to position [156, 0]
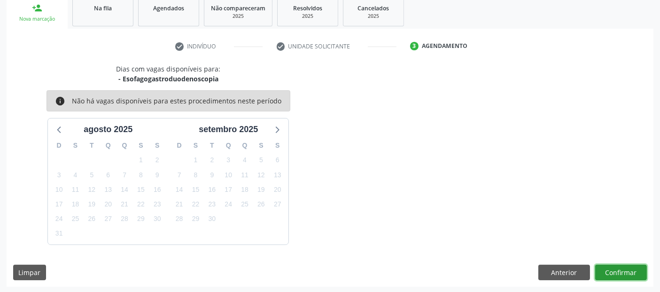
click at [616, 269] on button "Confirmar" at bounding box center [621, 272] width 52 height 16
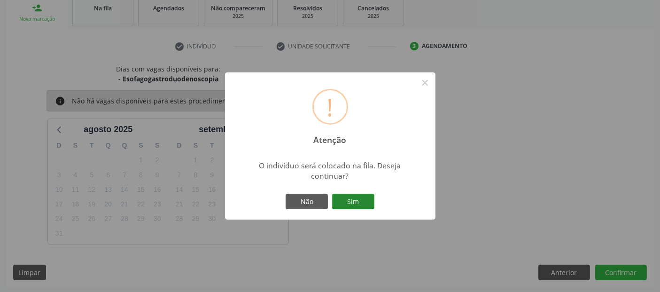
click at [353, 196] on button "Sim" at bounding box center [353, 202] width 42 height 16
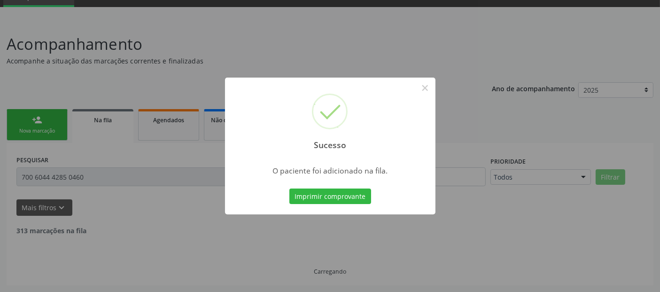
scroll to position [33, 0]
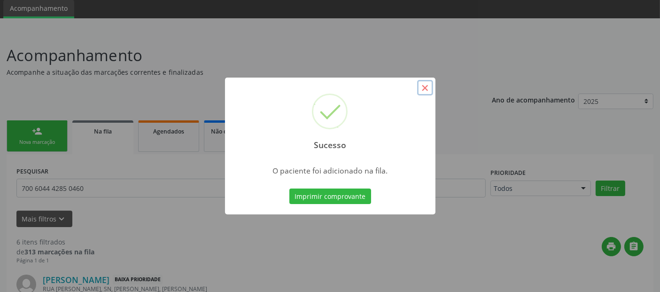
click at [421, 87] on button "×" at bounding box center [425, 88] width 16 height 16
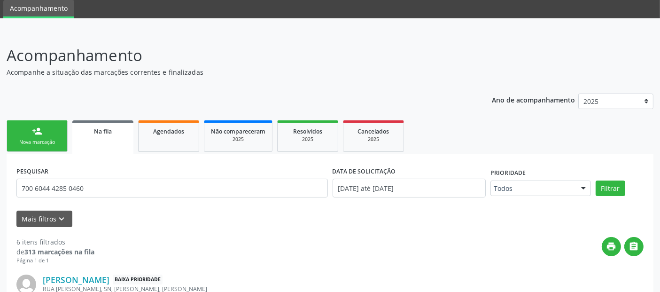
click at [48, 144] on div "Nova marcação" at bounding box center [37, 142] width 47 height 7
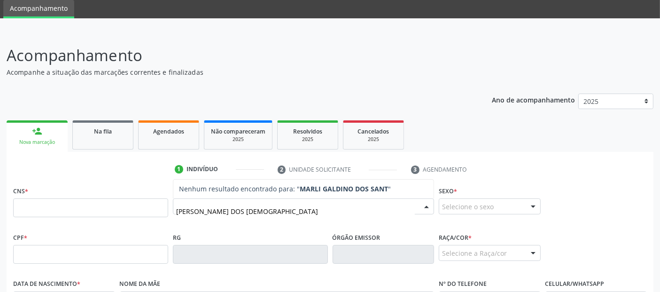
type input "[PERSON_NAME]"
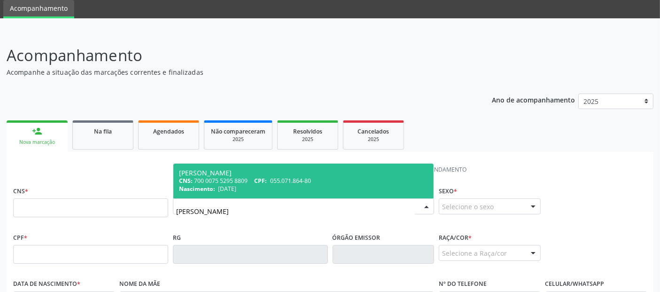
click at [265, 187] on div "Nascimento: 0[DATE]" at bounding box center [303, 189] width 249 height 8
type input "700 0075 5295 8809"
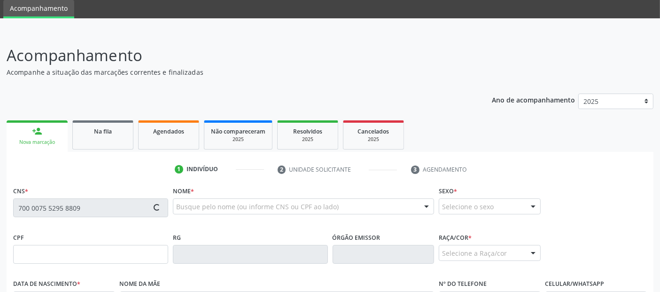
type input "055.071.864-80"
type input "[DATE]"
type input "[DEMOGRAPHIC_DATA][PERSON_NAME]"
type input "[PHONE_NUMBER]"
type input "S/N"
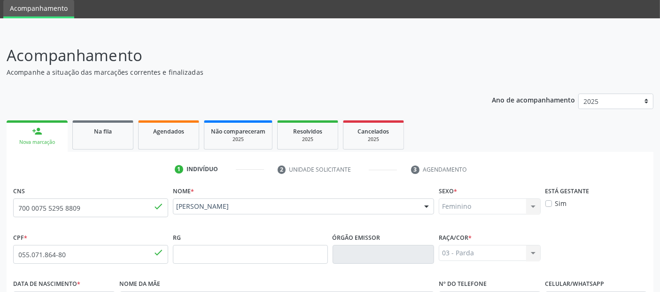
scroll to position [230, 0]
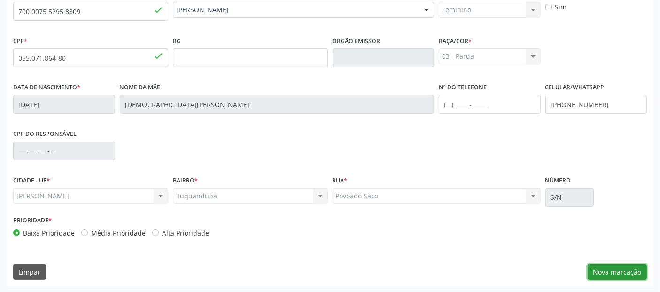
click at [618, 273] on button "Nova marcação" at bounding box center [617, 272] width 59 height 16
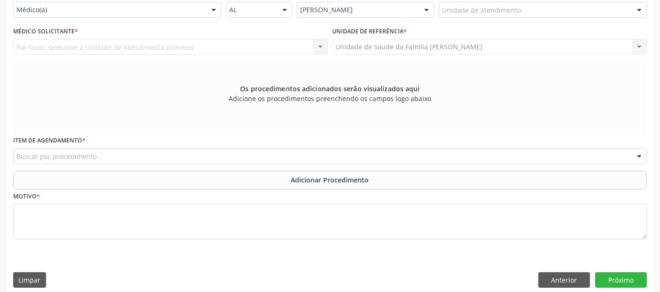
click at [583, 9] on div "Unidade de atendimento" at bounding box center [543, 10] width 208 height 16
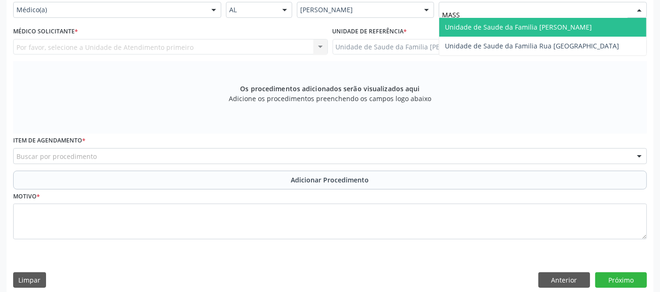
type input "MASSA"
click at [546, 28] on span "Unidade de Saude da Familia [PERSON_NAME]" at bounding box center [518, 27] width 147 height 9
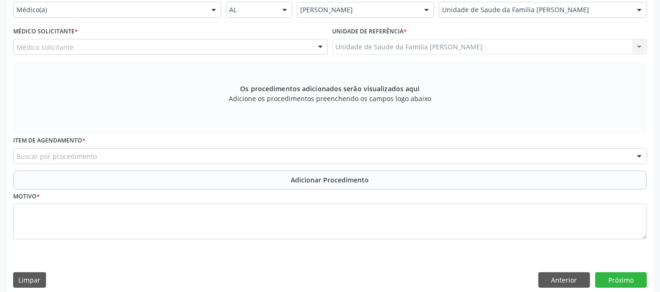
click at [241, 43] on div "Médico solicitante" at bounding box center [170, 47] width 315 height 16
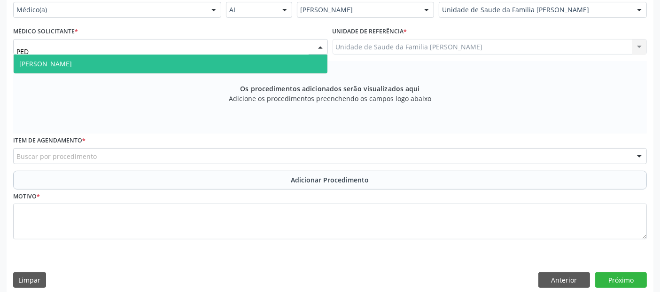
type input "PEDR"
click at [213, 62] on span "[PERSON_NAME]" at bounding box center [171, 63] width 314 height 19
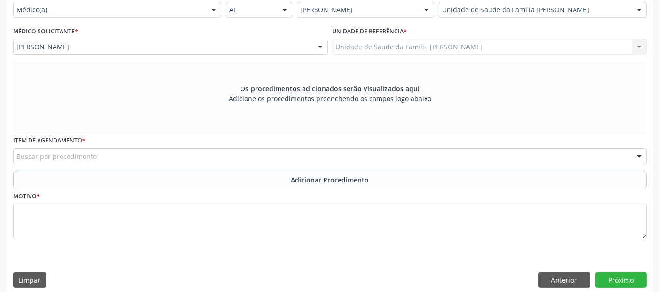
click at [163, 156] on div "Buscar por procedimento" at bounding box center [330, 156] width 634 height 16
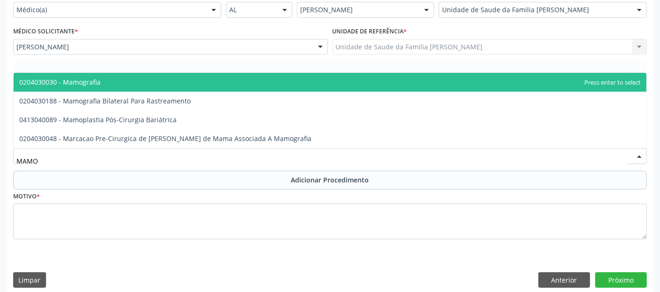
type input "MAMOG"
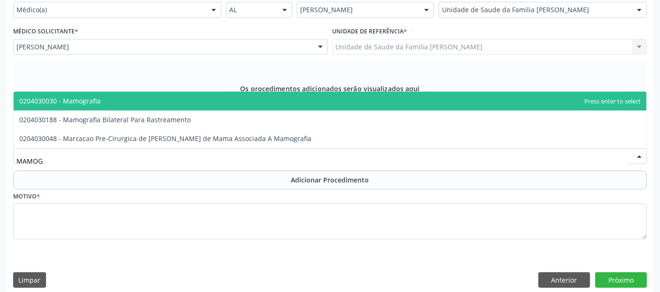
click at [138, 100] on span "0204030030 - Mamografia" at bounding box center [330, 101] width 633 height 19
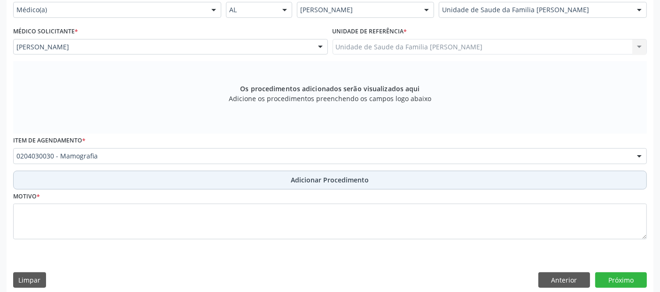
click at [125, 177] on button "Adicionar Procedimento" at bounding box center [330, 180] width 634 height 19
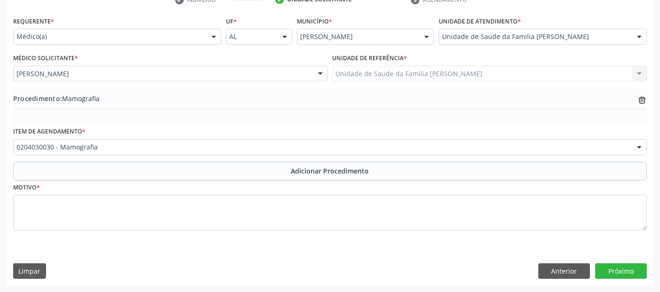
scroll to position [202, 0]
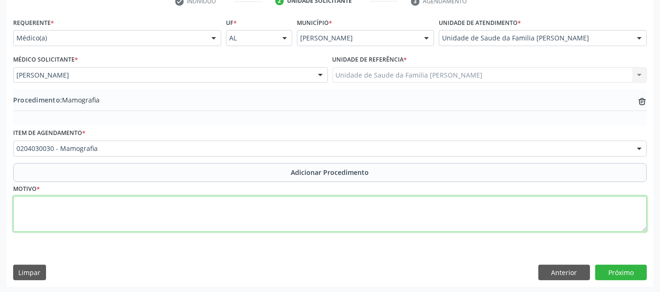
click at [133, 211] on textarea at bounding box center [330, 214] width 634 height 36
type textarea "ROTINA."
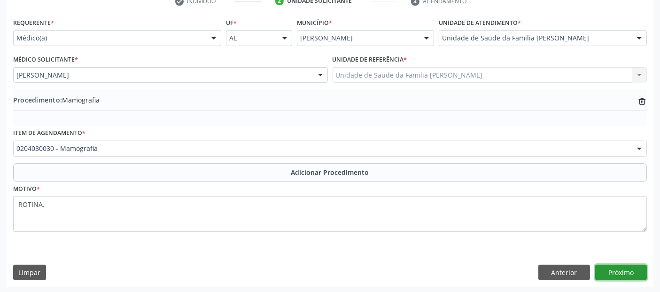
click at [617, 266] on button "Próximo" at bounding box center [621, 272] width 52 height 16
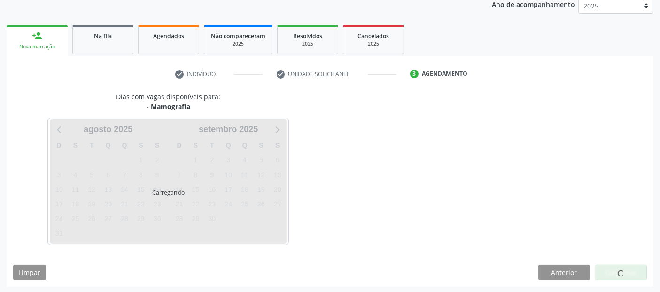
scroll to position [156, 0]
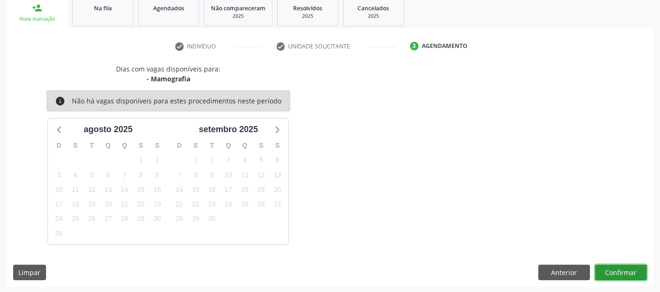
click at [617, 266] on button "Confirmar" at bounding box center [621, 272] width 52 height 16
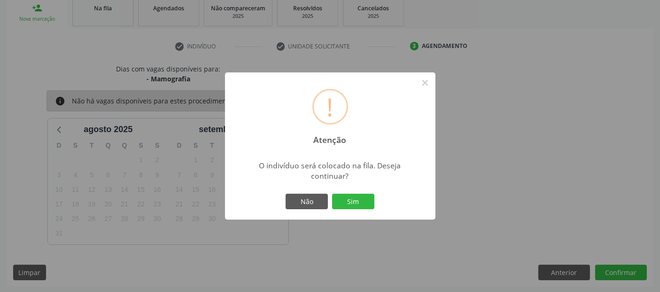
click at [332, 194] on button "Sim" at bounding box center [353, 202] width 42 height 16
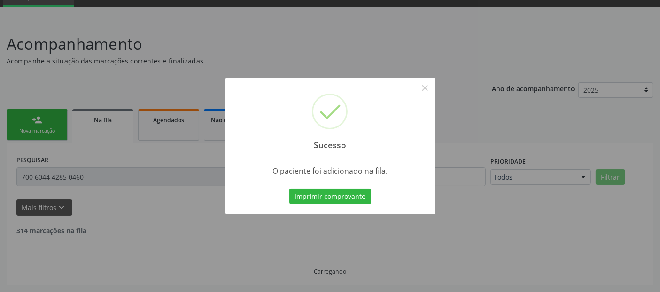
scroll to position [33, 0]
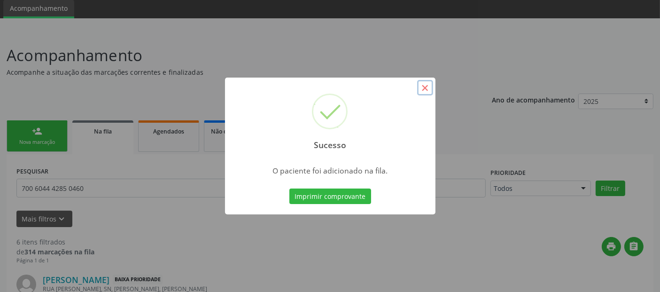
click at [427, 87] on button "×" at bounding box center [425, 88] width 16 height 16
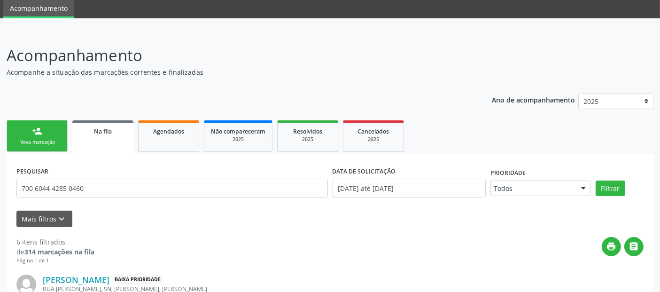
click at [19, 139] on div "Nova marcação" at bounding box center [37, 142] width 47 height 7
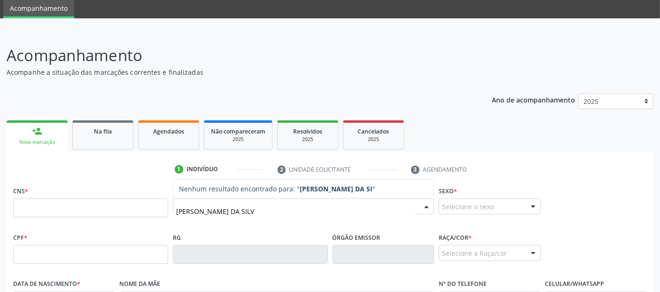
type input "[PERSON_NAME]"
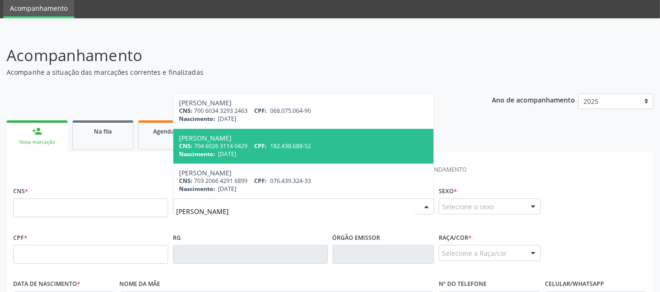
click at [256, 131] on span "[PERSON_NAME] CNS: 704 6026 3114 0429 CPF: 182.438.688-52 Nascimento: [DATE]" at bounding box center [303, 146] width 260 height 35
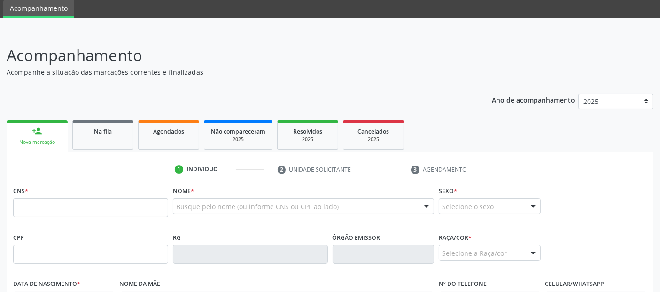
type input "704 6026 3114 0429"
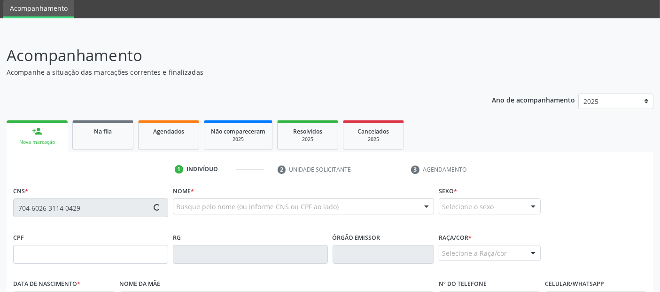
type input "182.438.688-52"
type input "[DATE]"
type input "[PERSON_NAME] da Conceicao"
type input "[PHONE_NUMBER]"
type input "500"
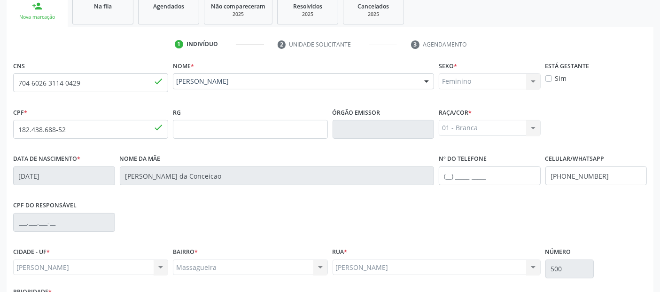
scroll to position [230, 0]
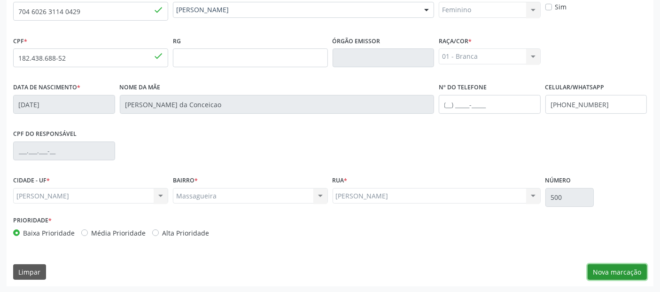
click at [621, 266] on button "Nova marcação" at bounding box center [617, 272] width 59 height 16
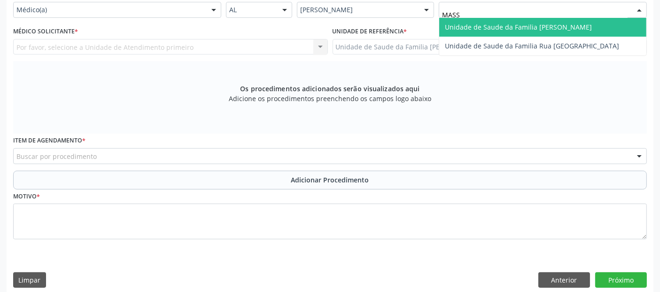
type input "MASSA"
click at [484, 26] on span "Unidade de Saude da Familia [PERSON_NAME]" at bounding box center [518, 27] width 147 height 9
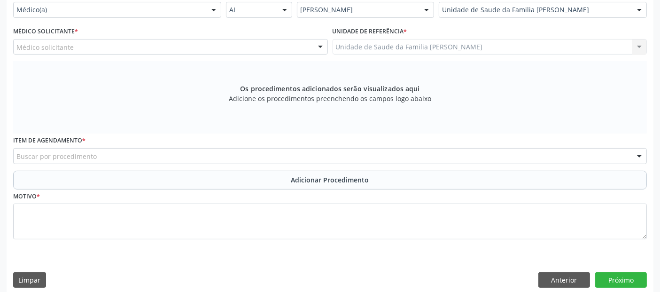
click at [187, 44] on div "Médico solicitante" at bounding box center [170, 47] width 315 height 16
type input "P"
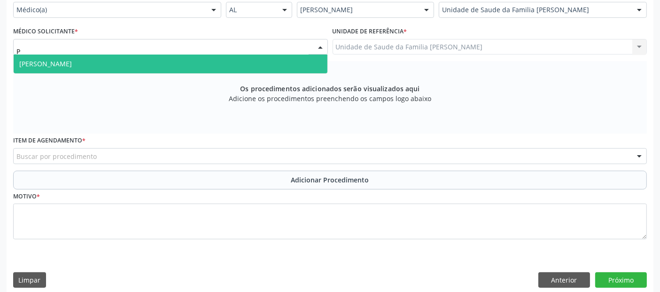
click at [176, 54] on span "[PERSON_NAME]" at bounding box center [171, 63] width 314 height 19
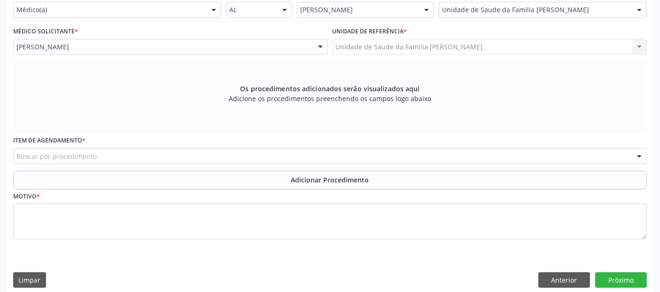
click at [147, 154] on div "Buscar por procedimento" at bounding box center [330, 156] width 634 height 16
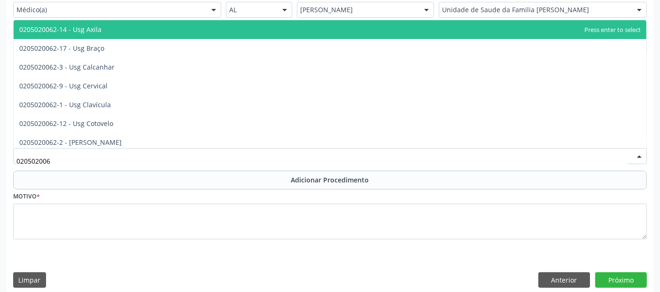
type input "0205020062"
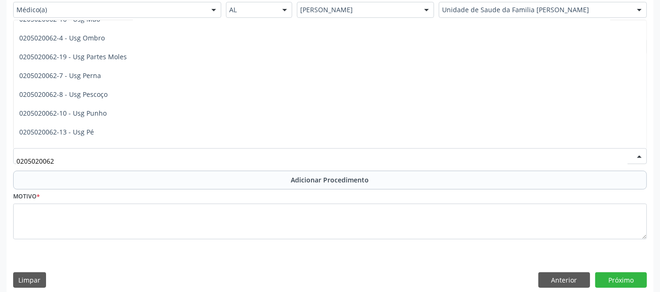
scroll to position [185, 0]
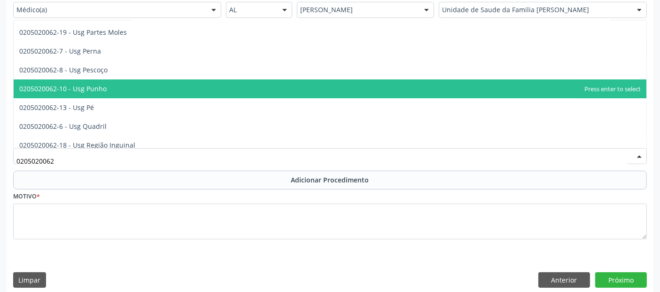
click at [139, 86] on span "0205020062-10 - Usg Punho" at bounding box center [330, 88] width 633 height 19
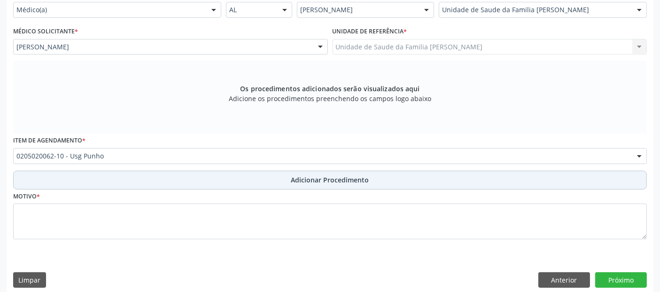
click at [166, 182] on button "Adicionar Procedimento" at bounding box center [330, 180] width 634 height 19
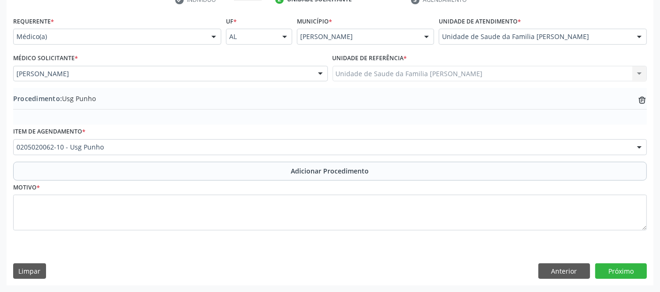
scroll to position [202, 0]
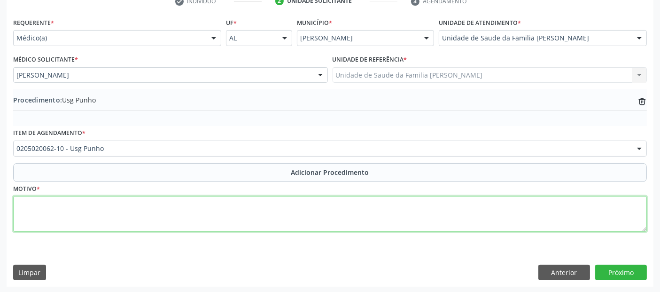
click at [150, 217] on textarea at bounding box center [330, 214] width 634 height 36
type textarea "PUNHO E MÃOS D/E,"
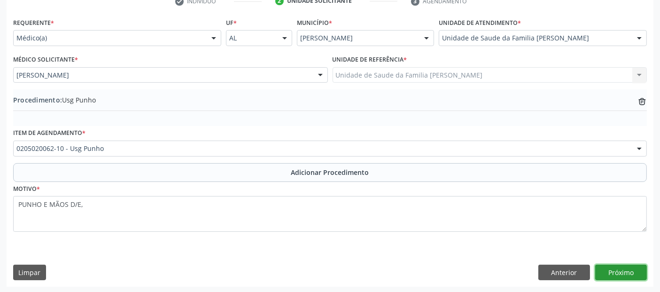
click at [636, 271] on button "Próximo" at bounding box center [621, 272] width 52 height 16
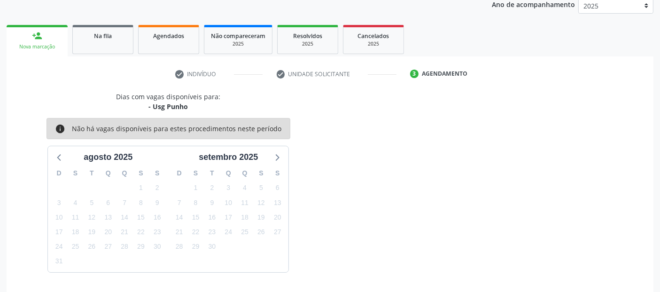
scroll to position [156, 0]
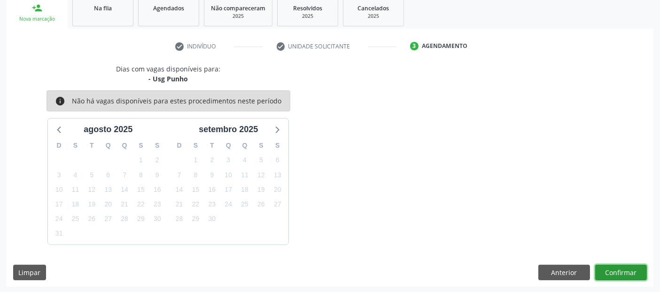
click at [639, 271] on button "Confirmar" at bounding box center [621, 272] width 52 height 16
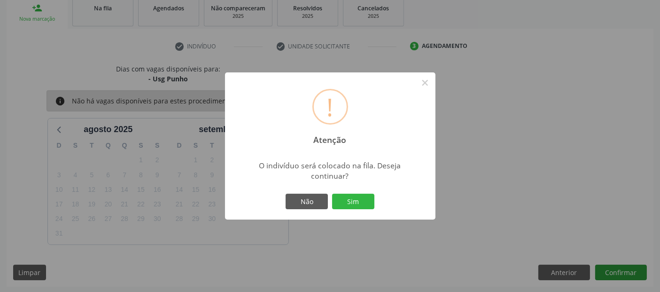
click at [332, 194] on button "Sim" at bounding box center [353, 202] width 42 height 16
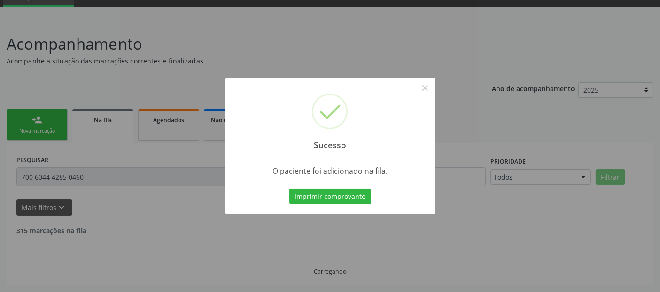
scroll to position [33, 0]
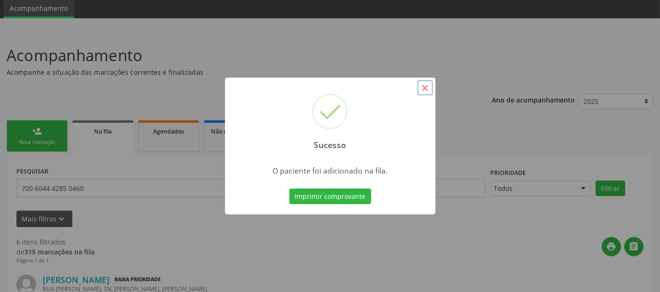
click at [426, 86] on button "×" at bounding box center [425, 88] width 16 height 16
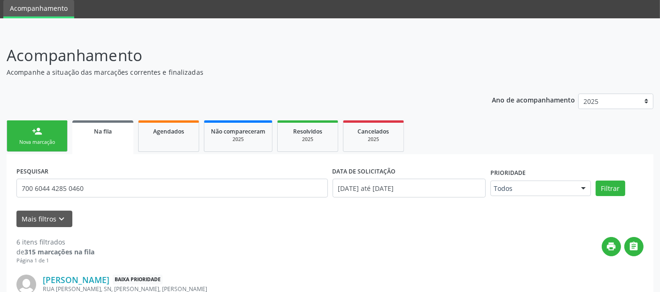
click at [41, 145] on link "person_add Nova marcação" at bounding box center [37, 135] width 61 height 31
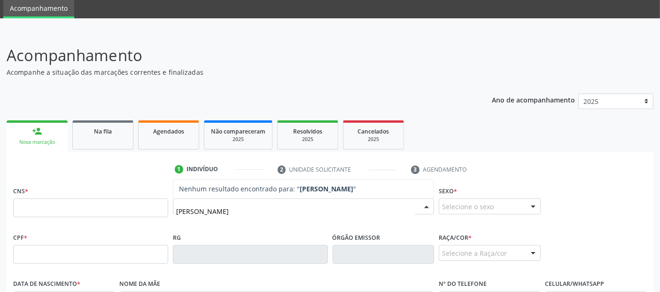
type input "[PERSON_NAME]"
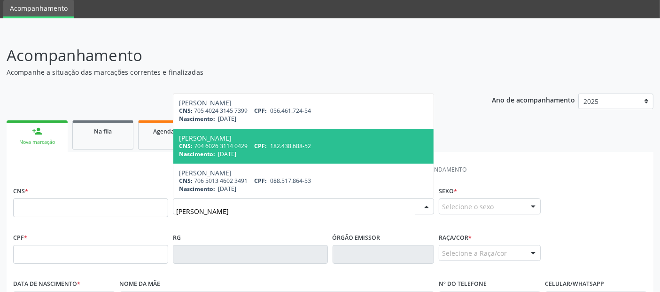
click at [264, 144] on span "CPF:" at bounding box center [260, 146] width 13 height 8
type input "704 6026 3114 0429"
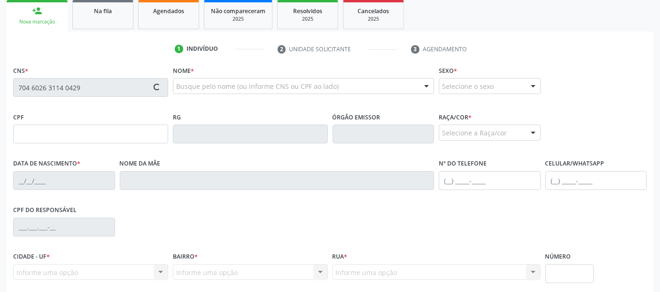
type input "182.438.688-52"
type input "[DATE]"
type input "[PERSON_NAME] da Conceicao"
type input "[PHONE_NUMBER]"
type input "500"
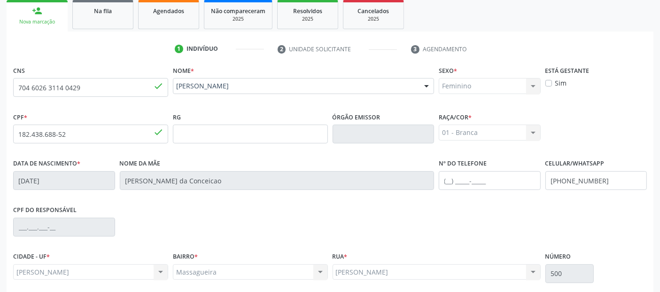
scroll to position [230, 0]
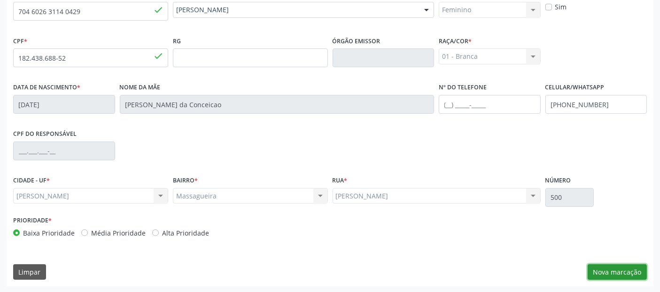
click at [633, 273] on button "Nova marcação" at bounding box center [617, 272] width 59 height 16
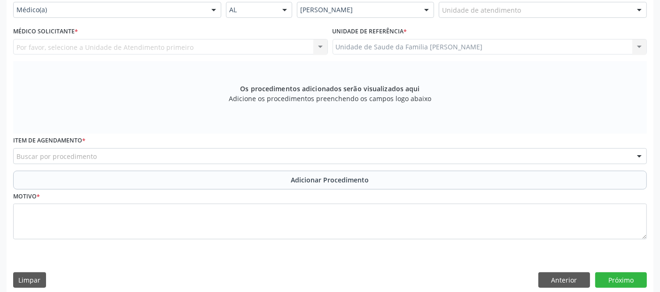
scroll to position [173, 0]
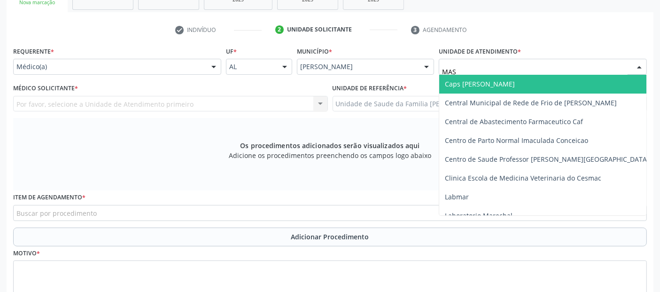
type input "MASS"
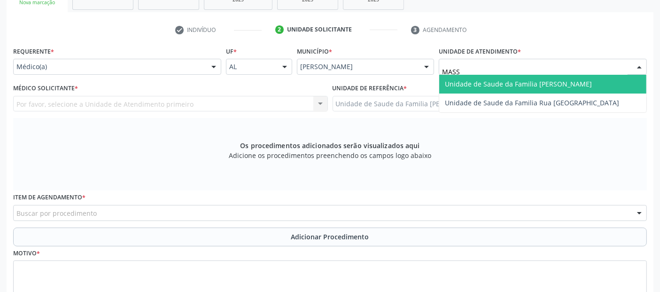
click at [464, 84] on span "Unidade de Saude da Familia [PERSON_NAME]" at bounding box center [518, 83] width 147 height 9
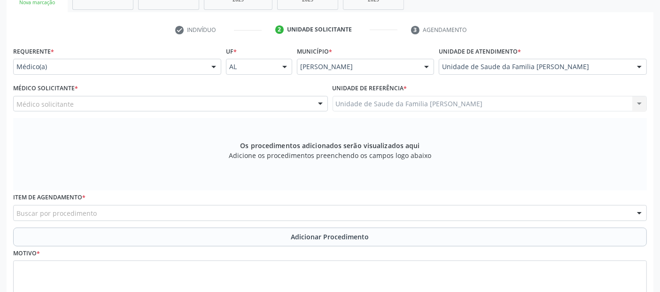
click at [183, 104] on div "Médico solicitante" at bounding box center [170, 104] width 315 height 16
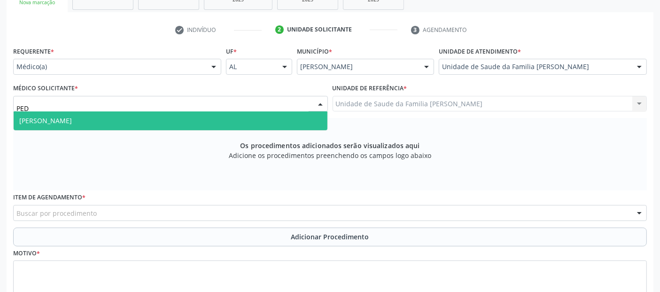
type input "PEDR"
click at [153, 116] on span "[PERSON_NAME]" at bounding box center [171, 120] width 314 height 19
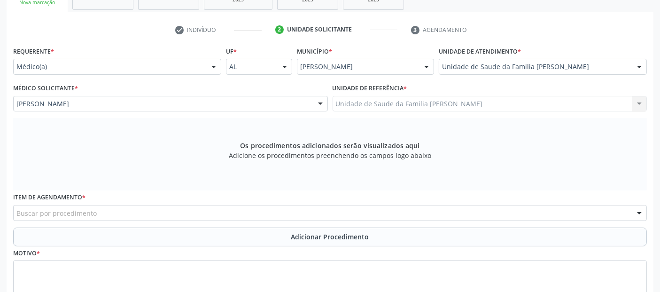
scroll to position [237, 0]
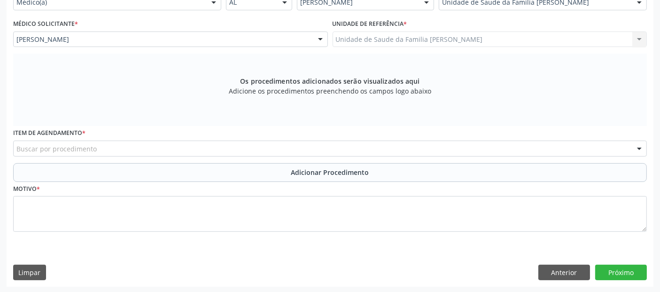
click at [227, 150] on div "Buscar por procedimento" at bounding box center [330, 148] width 634 height 16
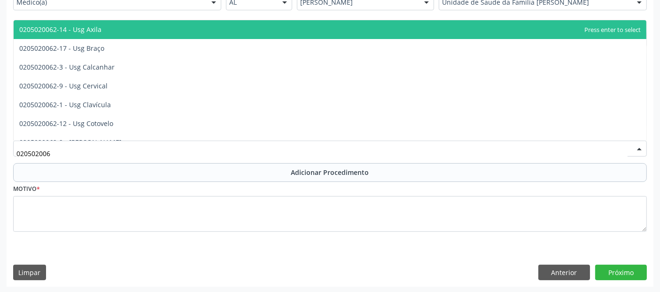
type input "0205020062"
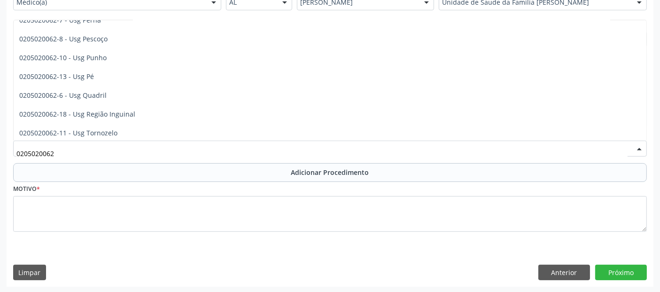
scroll to position [236, 0]
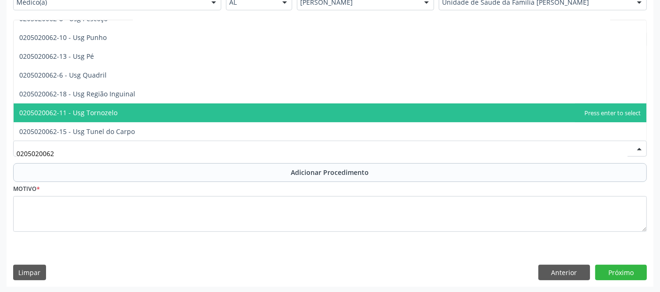
click at [68, 111] on span "0205020062-11 - Usg Tornozelo" at bounding box center [68, 112] width 98 height 9
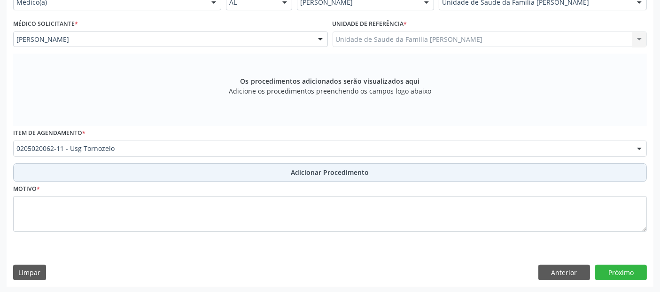
click at [87, 175] on button "Adicionar Procedimento" at bounding box center [330, 172] width 634 height 19
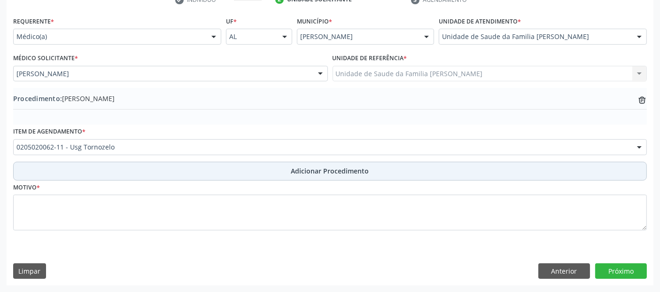
scroll to position [202, 0]
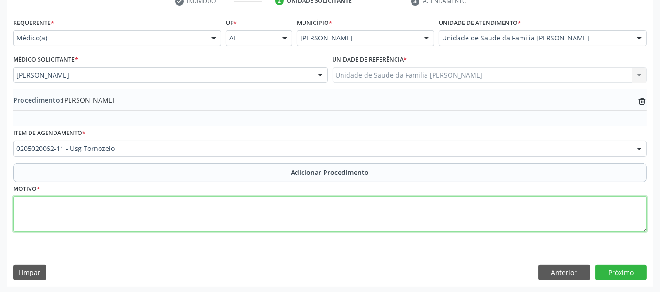
click at [77, 219] on textarea at bounding box center [330, 214] width 634 height 36
type textarea "TORNOZELO E PÉS D/E."
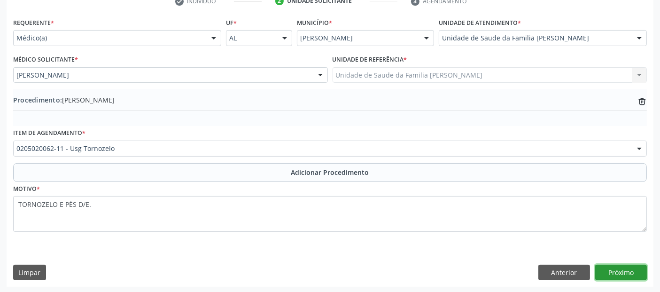
click at [614, 269] on button "Próximo" at bounding box center [621, 272] width 52 height 16
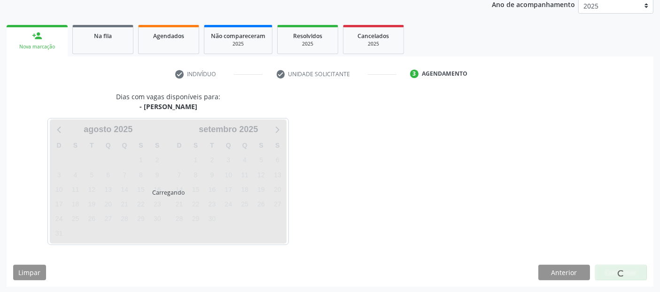
scroll to position [156, 0]
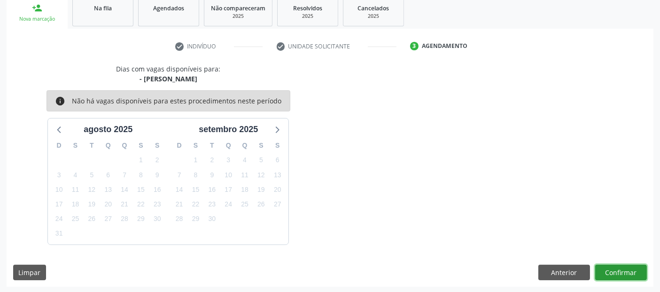
click at [631, 267] on button "Confirmar" at bounding box center [621, 272] width 52 height 16
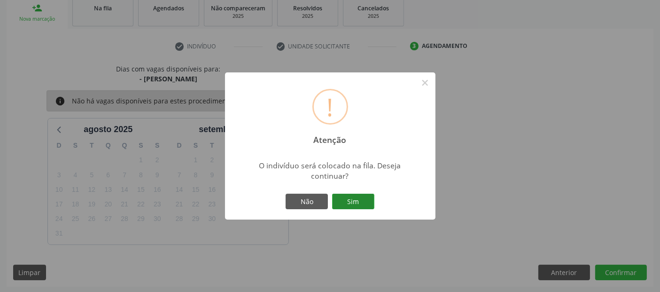
click at [366, 204] on button "Sim" at bounding box center [353, 202] width 42 height 16
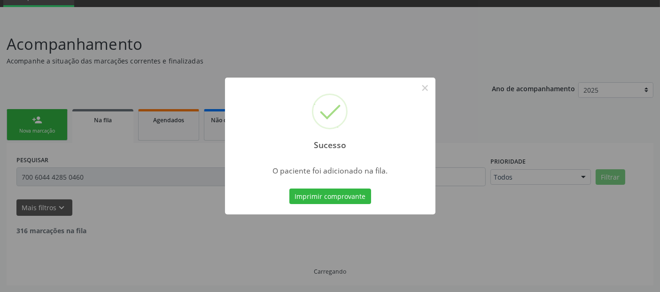
scroll to position [33, 0]
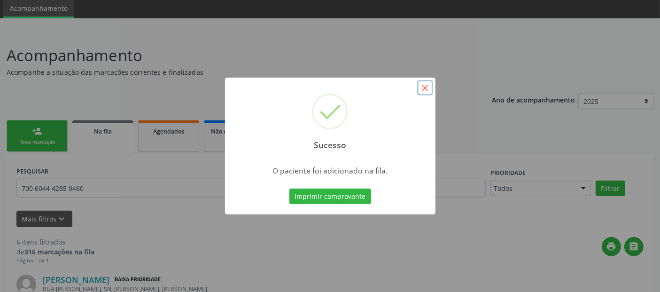
click at [428, 88] on button "×" at bounding box center [425, 88] width 16 height 16
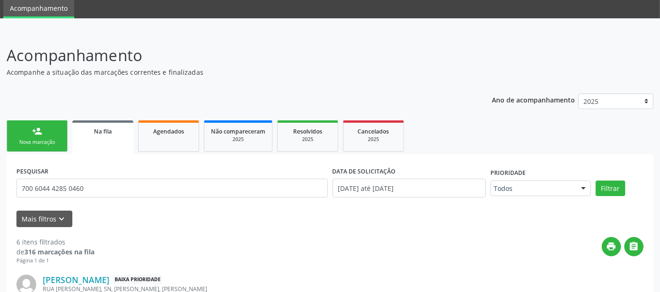
click at [31, 136] on link "person_add Nova marcação" at bounding box center [37, 135] width 61 height 31
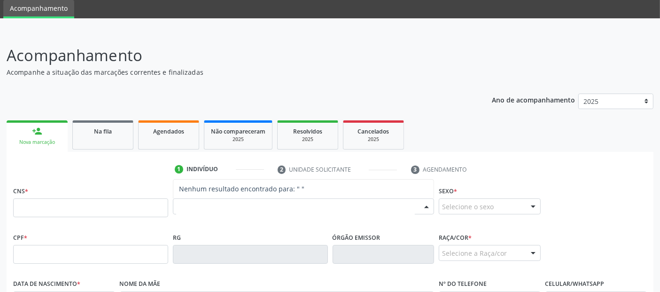
type input "A"
type input "[PERSON_NAME]"
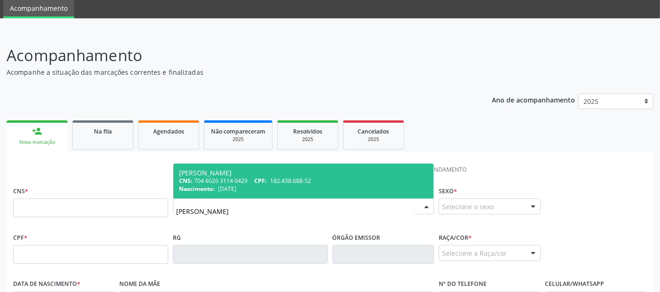
click at [296, 189] on div "Nascimento: [DATE]" at bounding box center [303, 189] width 249 height 8
type input "704 6026 3114 0429"
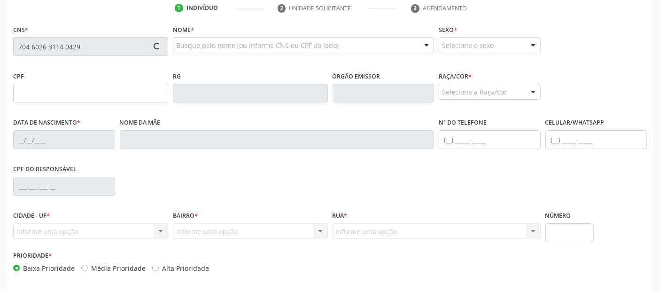
scroll to position [198, 0]
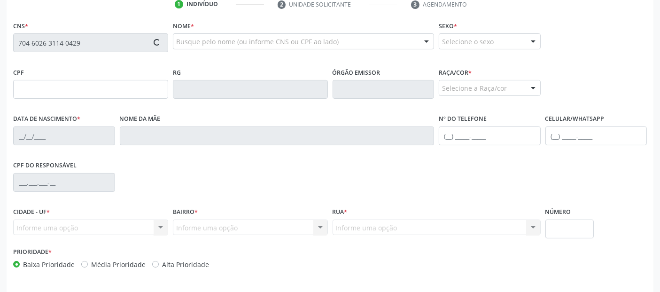
type input "182.438.688-52"
type input "[DATE]"
type input "[PERSON_NAME] da Conceicao"
type input "[PHONE_NUMBER]"
type input "500"
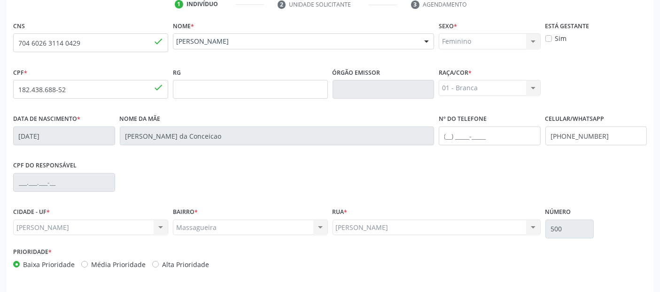
drag, startPoint x: 650, startPoint y: 216, endPoint x: 667, endPoint y: 216, distance: 17.4
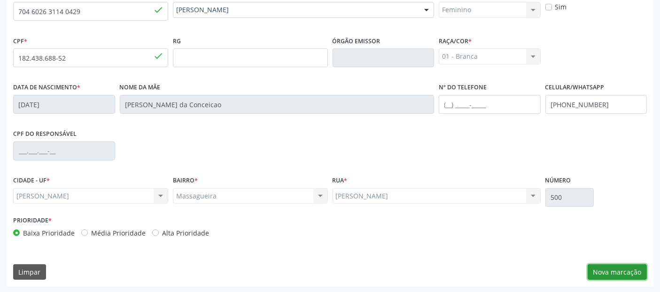
click at [613, 267] on button "Nova marcação" at bounding box center [617, 272] width 59 height 16
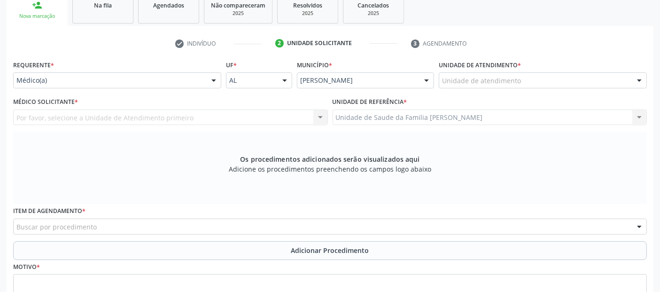
scroll to position [135, 0]
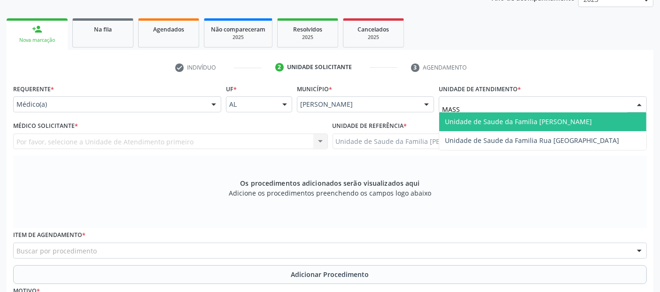
type input "MASSA"
click at [463, 118] on span "Unidade de Saude da Familia [PERSON_NAME]" at bounding box center [518, 121] width 147 height 9
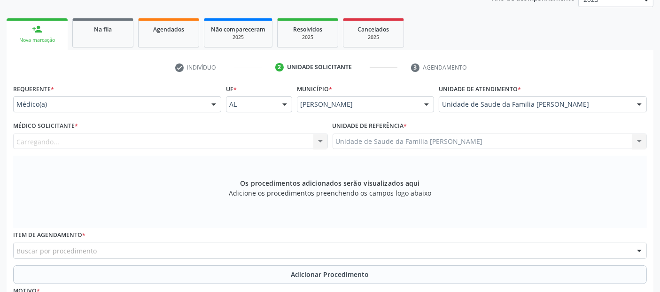
click at [150, 140] on div "Carregando... Nenhum resultado encontrado para: " " Não há nenhuma opção para s…" at bounding box center [170, 141] width 315 height 16
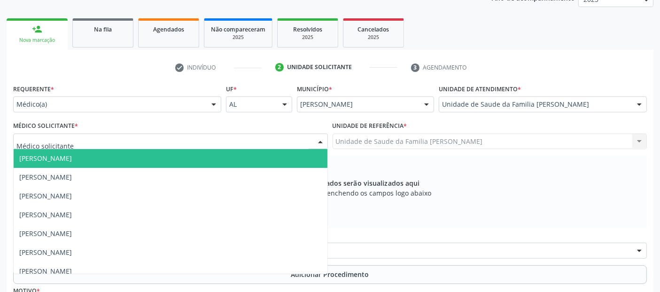
click at [150, 140] on div at bounding box center [170, 141] width 315 height 16
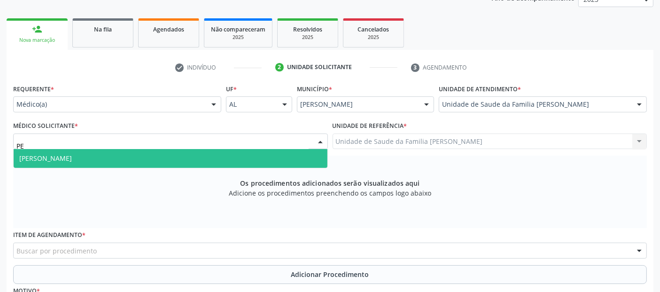
type input "PED"
click at [118, 159] on span "[PERSON_NAME]" at bounding box center [171, 158] width 314 height 19
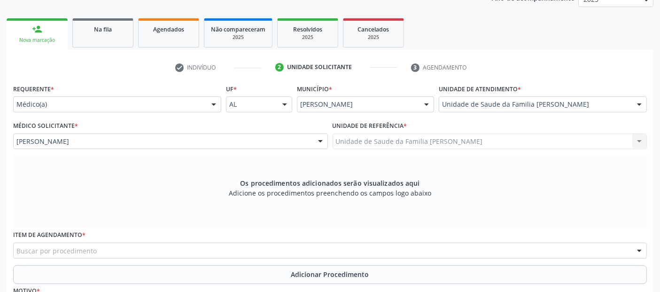
click at [94, 249] on div "Buscar por procedimento" at bounding box center [330, 250] width 634 height 16
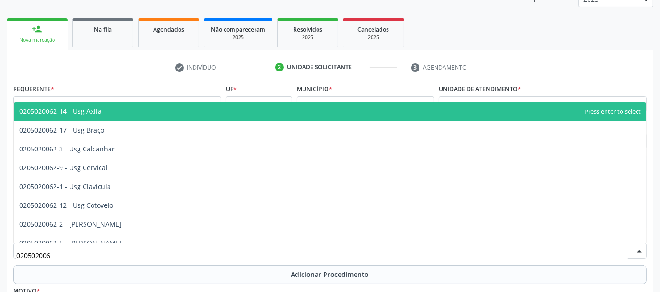
type input "0205020062"
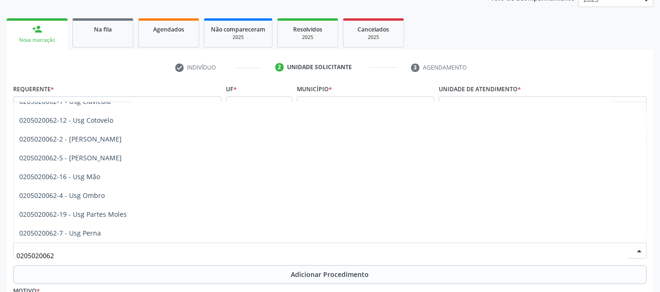
scroll to position [83, 0]
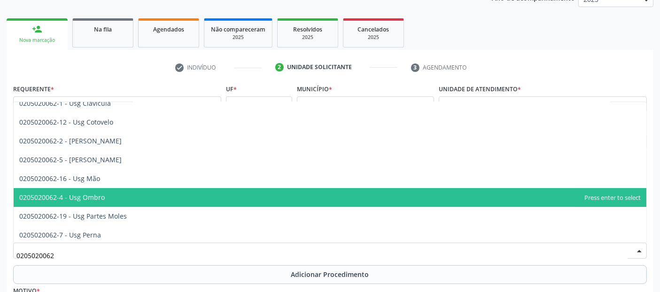
click at [108, 201] on span "0205020062-4 - Usg Ombro" at bounding box center [330, 197] width 633 height 19
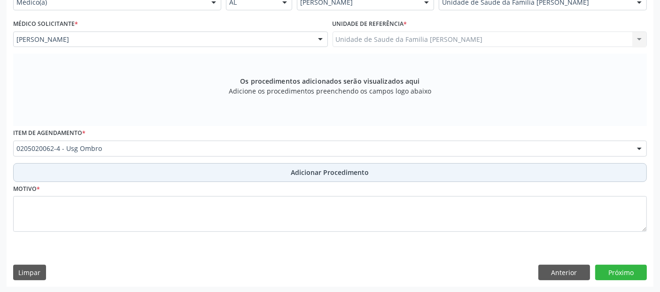
click at [312, 172] on span "Adicionar Procedimento" at bounding box center [330, 172] width 78 height 10
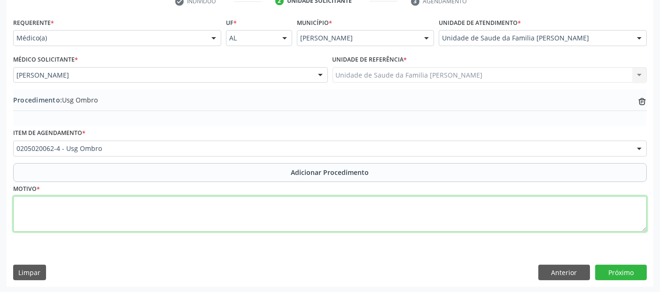
click at [297, 201] on textarea at bounding box center [330, 214] width 634 height 36
type textarea "D/E."
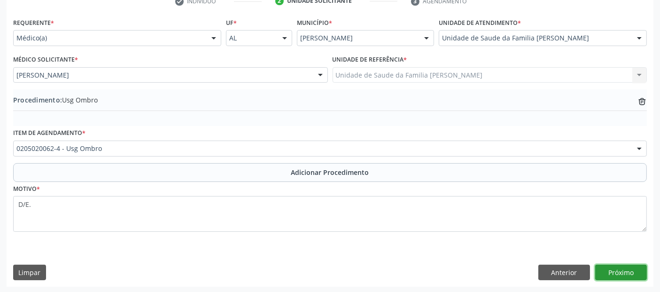
click at [616, 268] on button "Próximo" at bounding box center [621, 272] width 52 height 16
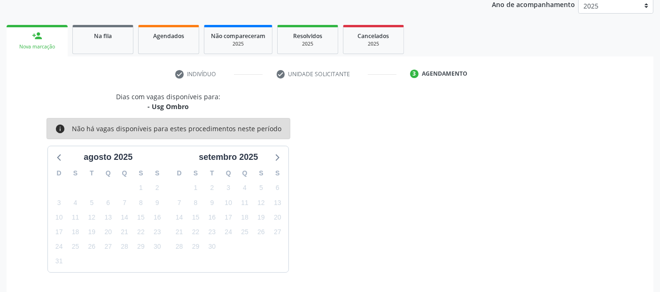
scroll to position [156, 0]
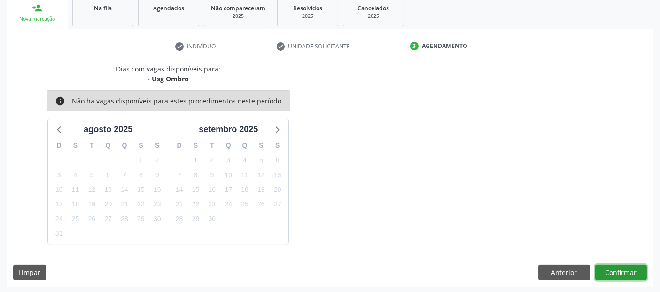
click at [616, 268] on button "Confirmar" at bounding box center [621, 272] width 52 height 16
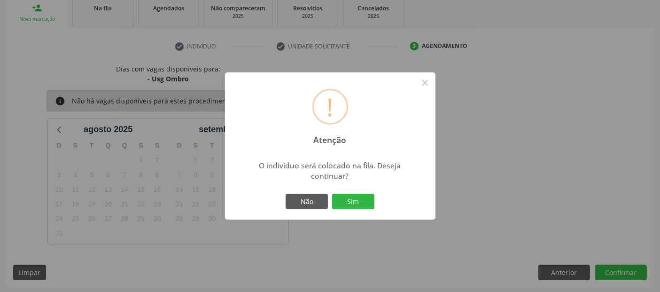
click at [332, 194] on button "Sim" at bounding box center [353, 202] width 42 height 16
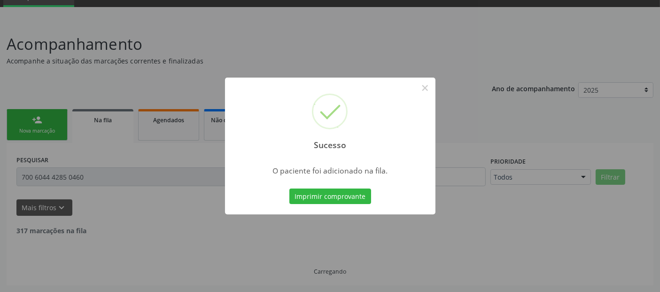
scroll to position [33, 0]
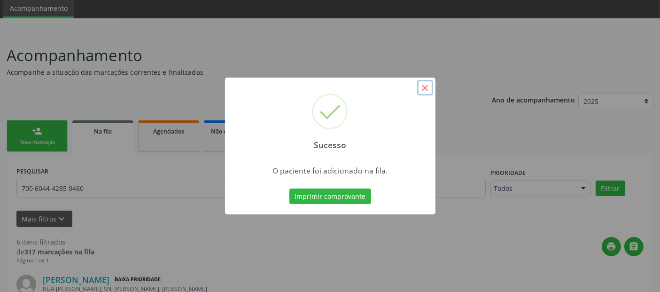
click at [422, 86] on button "×" at bounding box center [425, 88] width 16 height 16
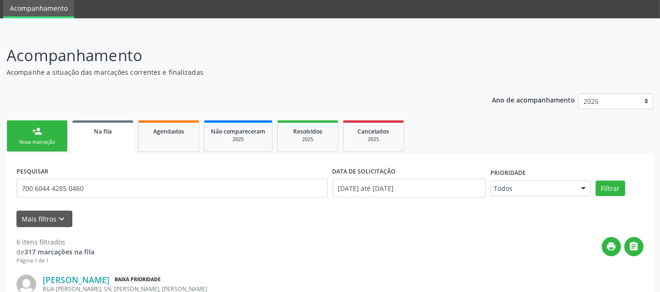
click at [38, 130] on div "person_add" at bounding box center [37, 131] width 10 height 10
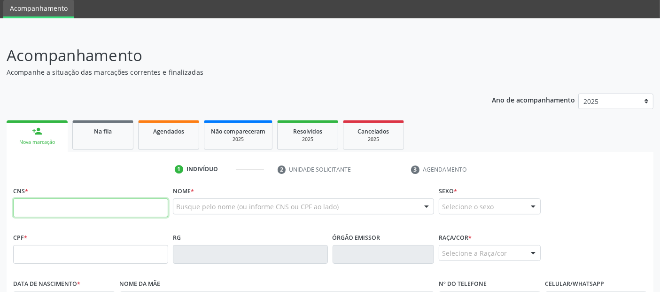
click at [142, 203] on input "text" at bounding box center [90, 207] width 155 height 19
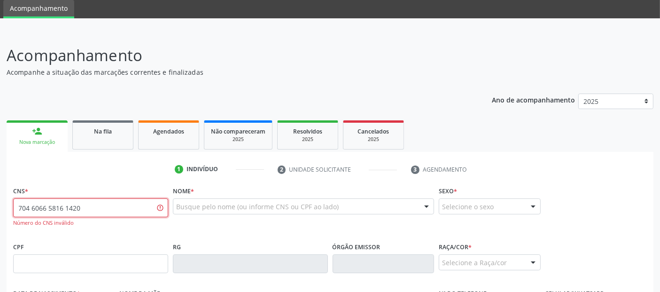
type input "704 6066 5816 1420"
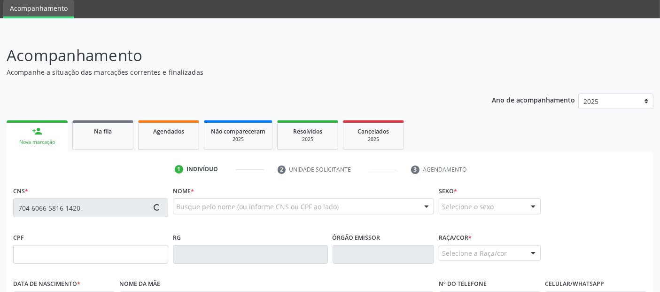
type input "1[DATE]"
type input "[PERSON_NAME]"
type input "[PHONE_NUMBER]"
type input "49"
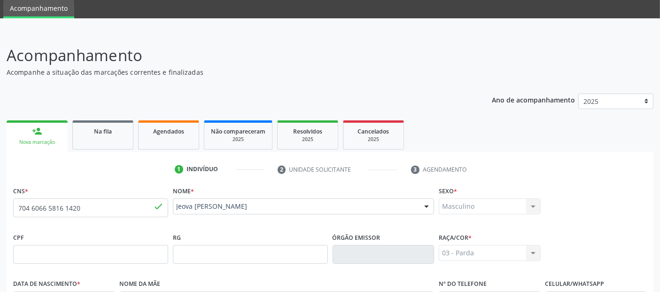
scroll to position [230, 0]
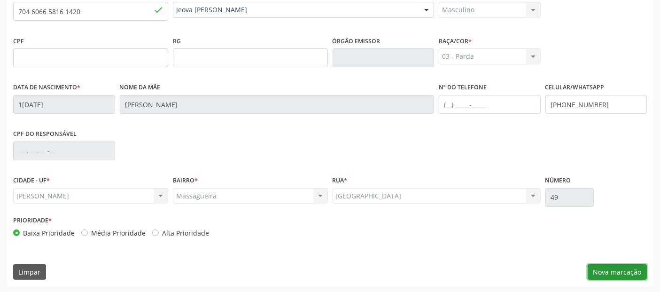
click at [608, 273] on button "Nova marcação" at bounding box center [617, 272] width 59 height 16
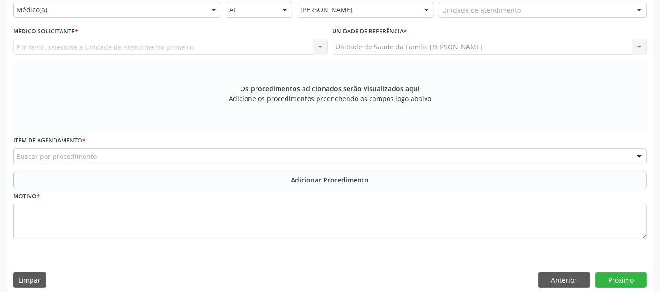
scroll to position [159, 0]
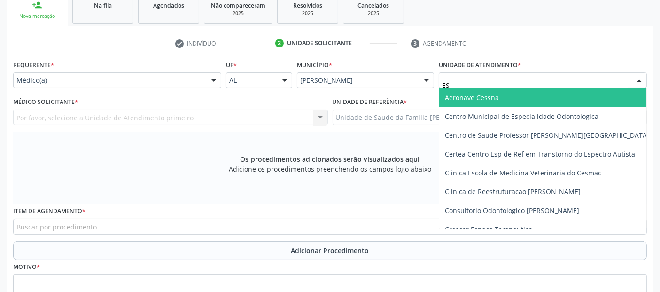
type input "EST"
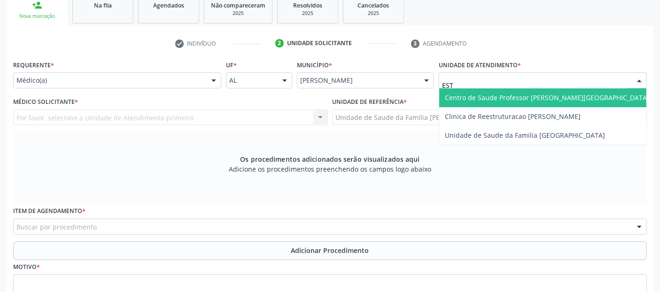
click at [478, 93] on span "Centro de Saude Professor [PERSON_NAME][GEOGRAPHIC_DATA]" at bounding box center [547, 97] width 204 height 9
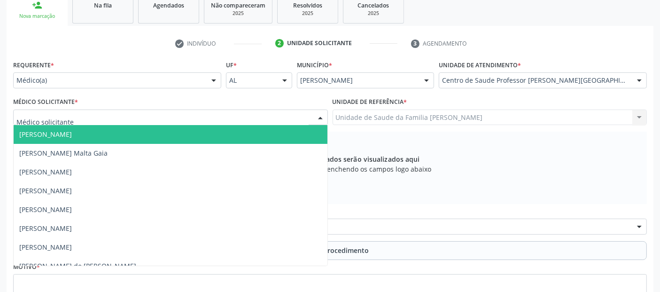
click at [85, 115] on div at bounding box center [170, 117] width 315 height 16
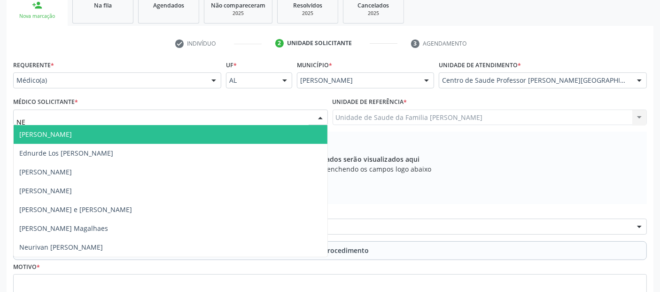
type input "NEU"
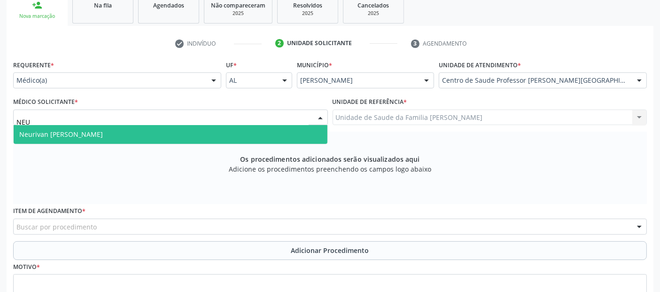
click at [76, 138] on span "Neurivan [PERSON_NAME]" at bounding box center [61, 134] width 84 height 9
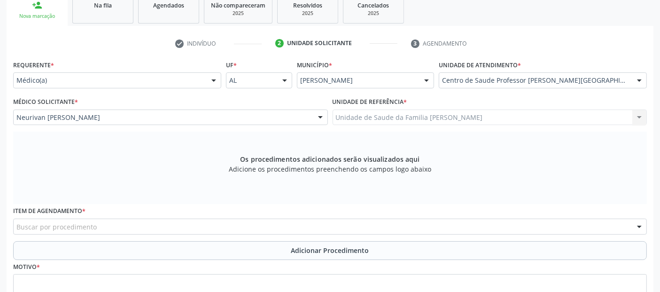
scroll to position [237, 0]
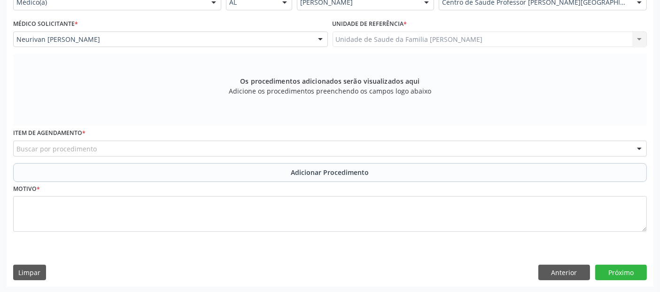
click at [189, 147] on div "Buscar por procedimento" at bounding box center [330, 148] width 634 height 16
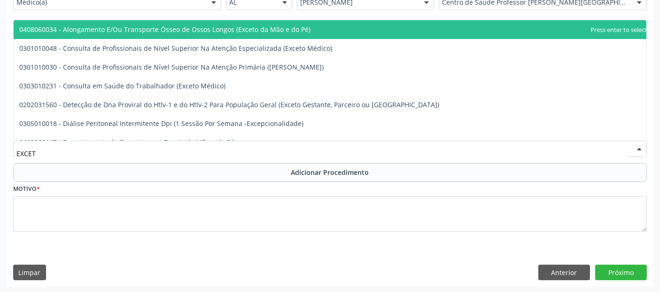
type input "EXCETO"
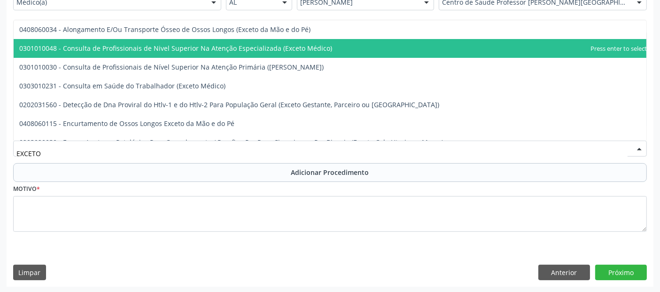
click at [216, 47] on span "0301010048 - Consulta de Profissionais de Nivel Superior Na Atenção Especializa…" at bounding box center [175, 48] width 313 height 9
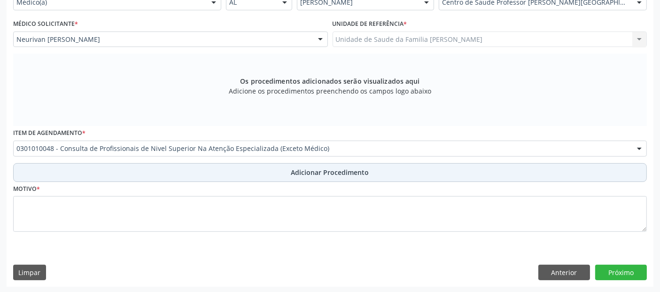
click at [219, 168] on button "Adicionar Procedimento" at bounding box center [330, 172] width 634 height 19
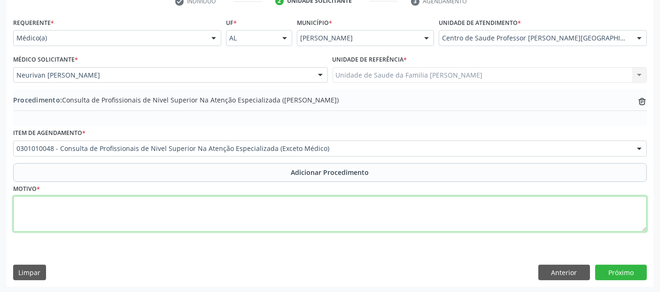
click at [209, 218] on textarea at bounding box center [330, 214] width 634 height 36
type textarea "FISIOTERAPIA."
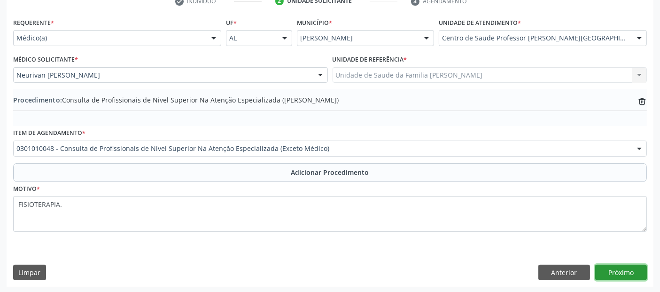
click at [638, 273] on button "Próximo" at bounding box center [621, 272] width 52 height 16
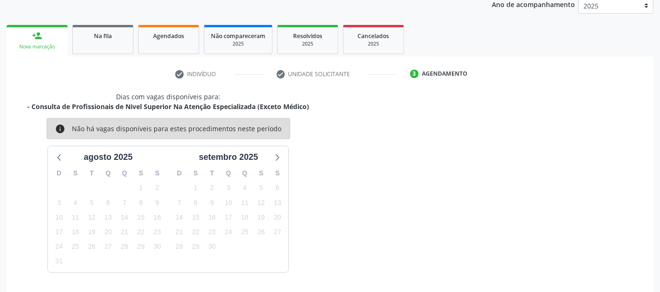
scroll to position [156, 0]
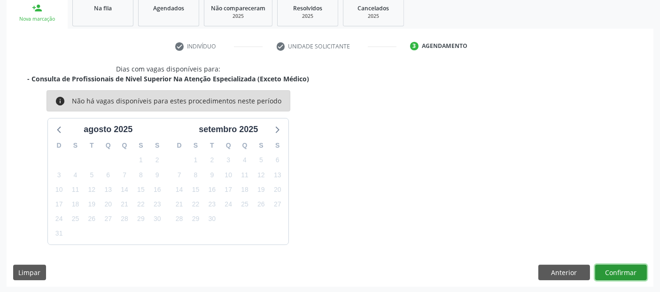
click at [617, 273] on button "Confirmar" at bounding box center [621, 272] width 52 height 16
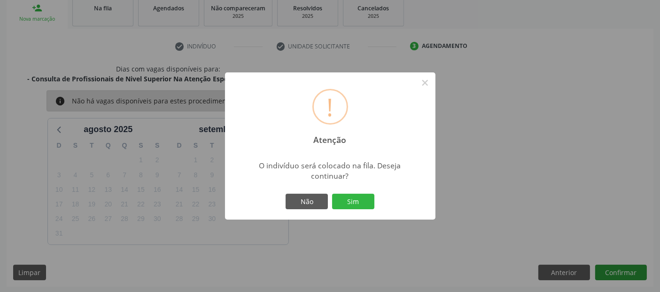
click at [332, 194] on button "Sim" at bounding box center [353, 202] width 42 height 16
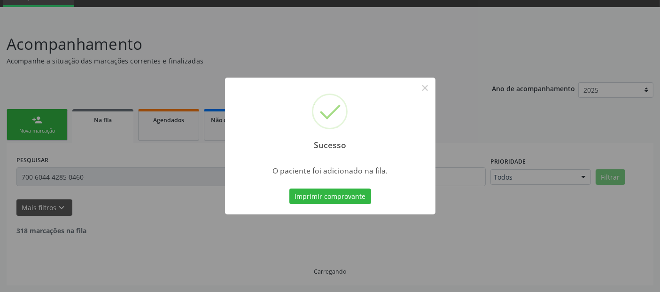
scroll to position [33, 0]
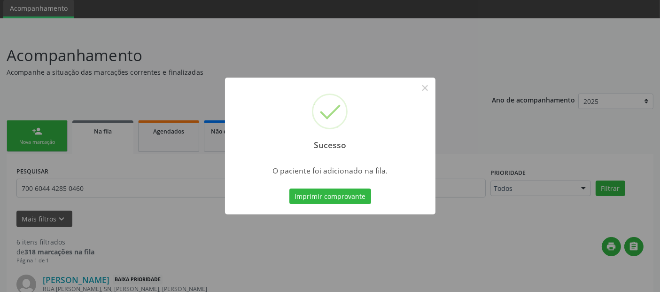
click at [289, 188] on button "Imprimir comprovante" at bounding box center [330, 196] width 82 height 16
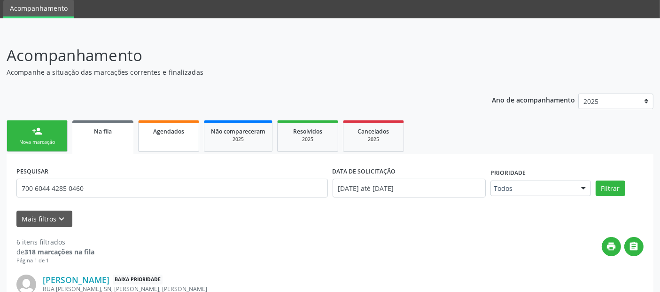
click at [170, 146] on link "Agendados" at bounding box center [168, 135] width 61 height 31
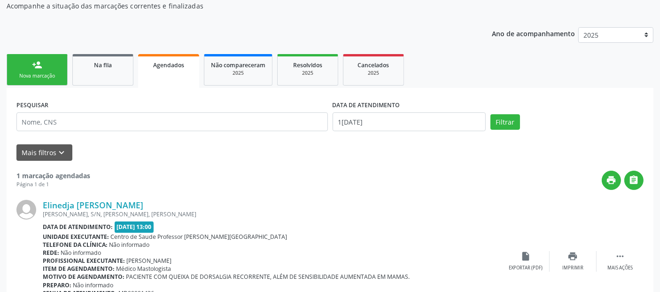
scroll to position [94, 0]
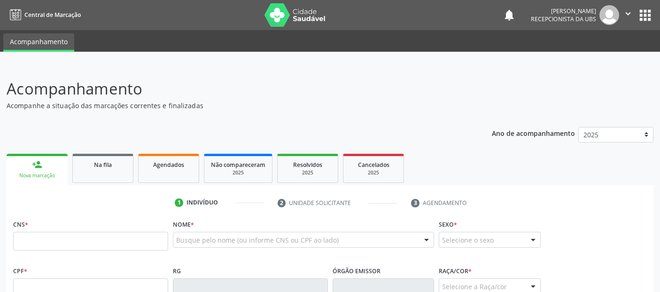
scroll to position [94, 0]
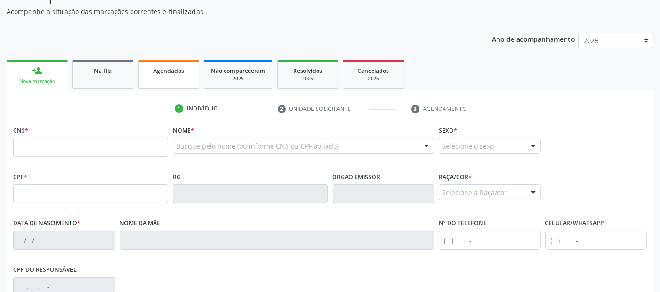
click at [154, 68] on span "Agendados" at bounding box center [168, 71] width 31 height 8
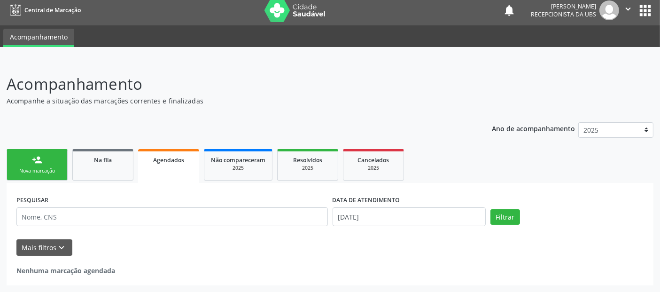
scroll to position [3, 0]
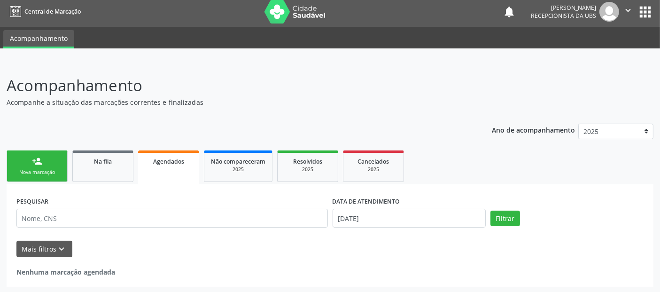
click at [154, 68] on div "Acompanhamento Acompanhe a situação das marcações correntes e finalizadas Relat…" at bounding box center [330, 178] width 660 height 232
click at [287, 87] on p "Acompanhamento" at bounding box center [233, 85] width 453 height 23
